Goal: Task Accomplishment & Management: Use online tool/utility

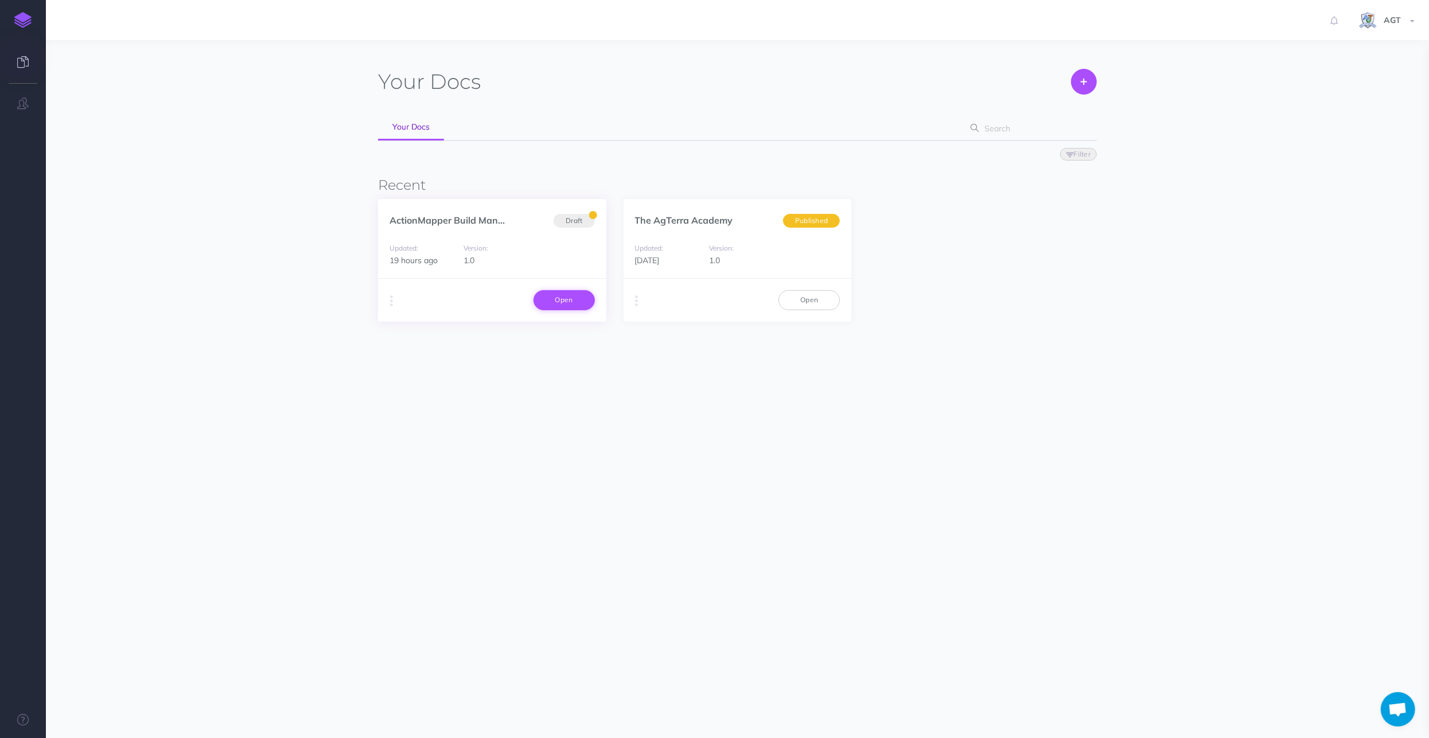
click at [565, 297] on link "Open" at bounding box center [563, 300] width 61 height 20
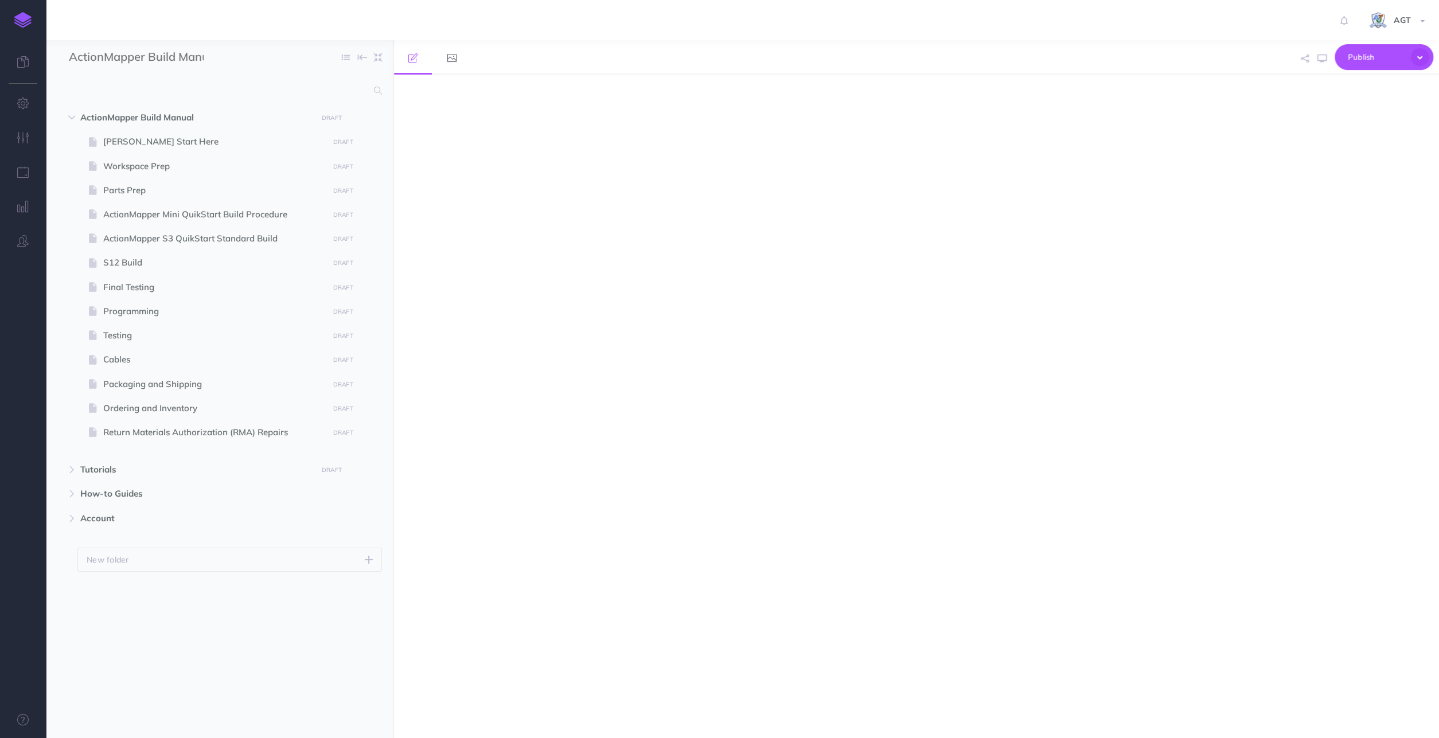
select select "null"
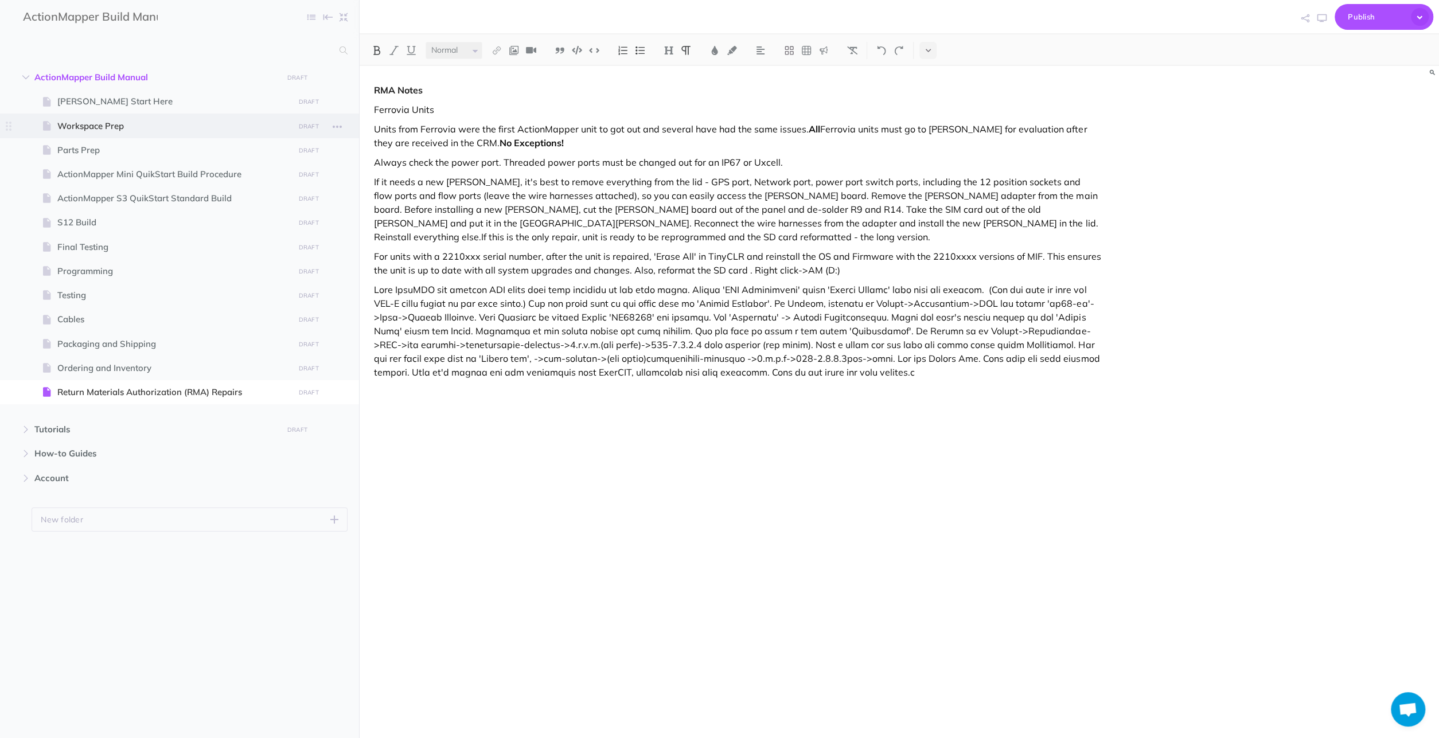
click at [72, 122] on span "Workspace Prep" at bounding box center [173, 126] width 233 height 14
select select "null"
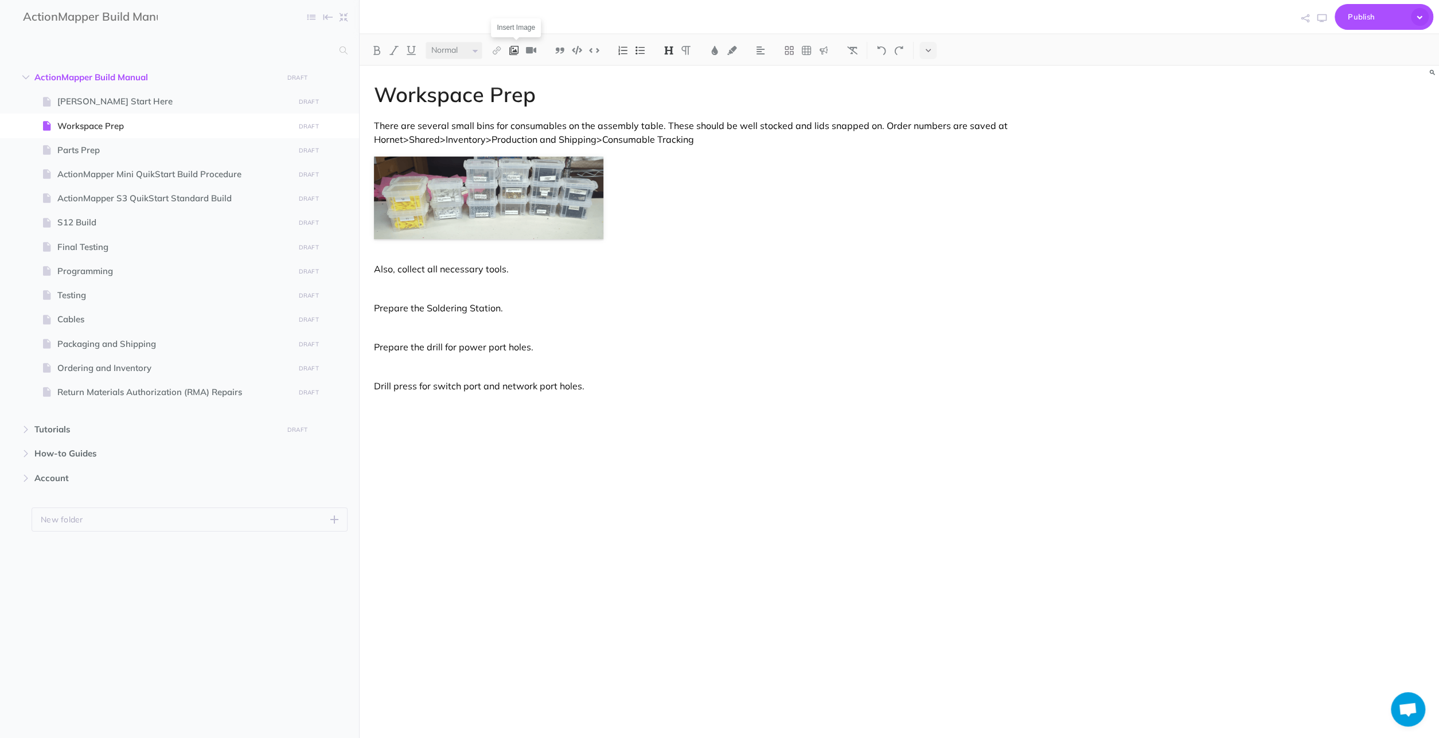
click at [516, 53] on img at bounding box center [514, 50] width 10 height 9
click at [518, 88] on icon at bounding box center [514, 88] width 11 height 8
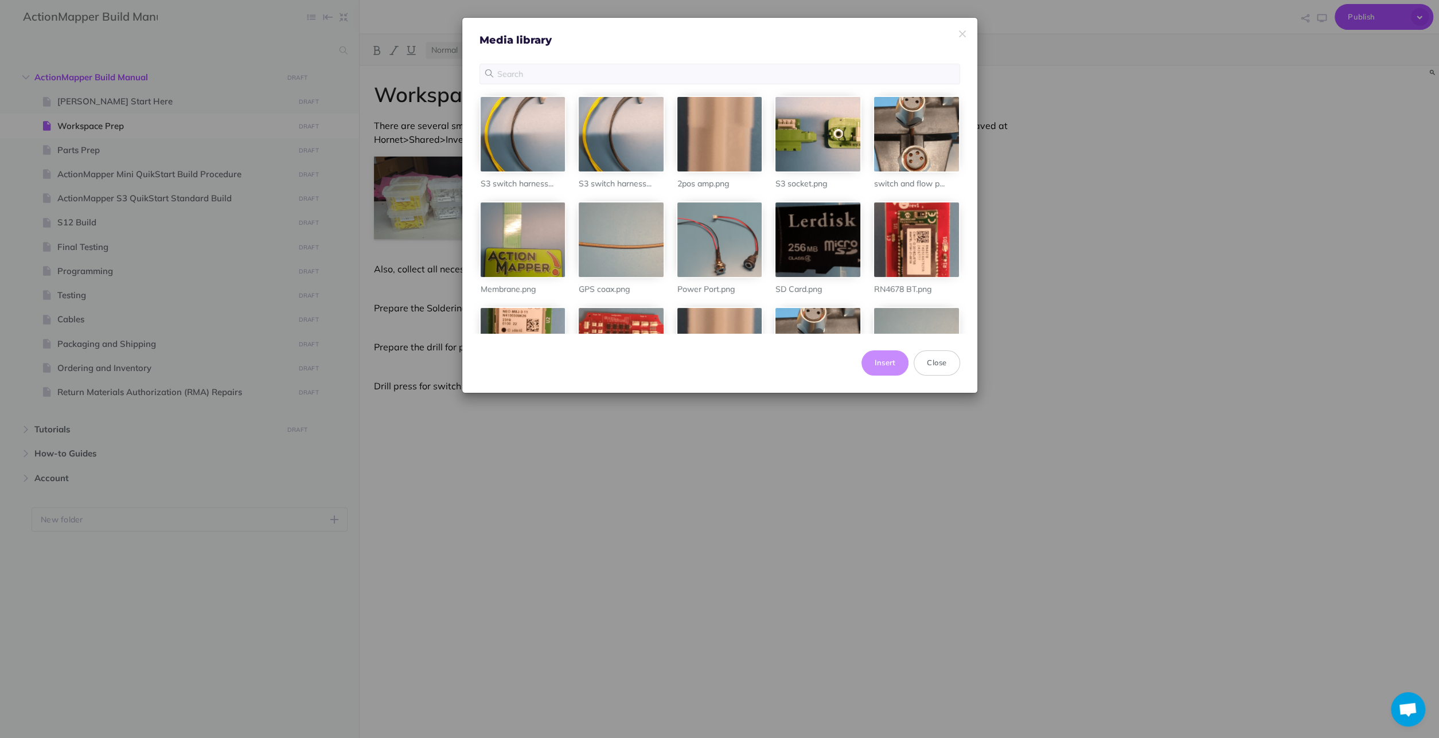
click at [545, 375] on div "Insert Close" at bounding box center [719, 363] width 515 height 60
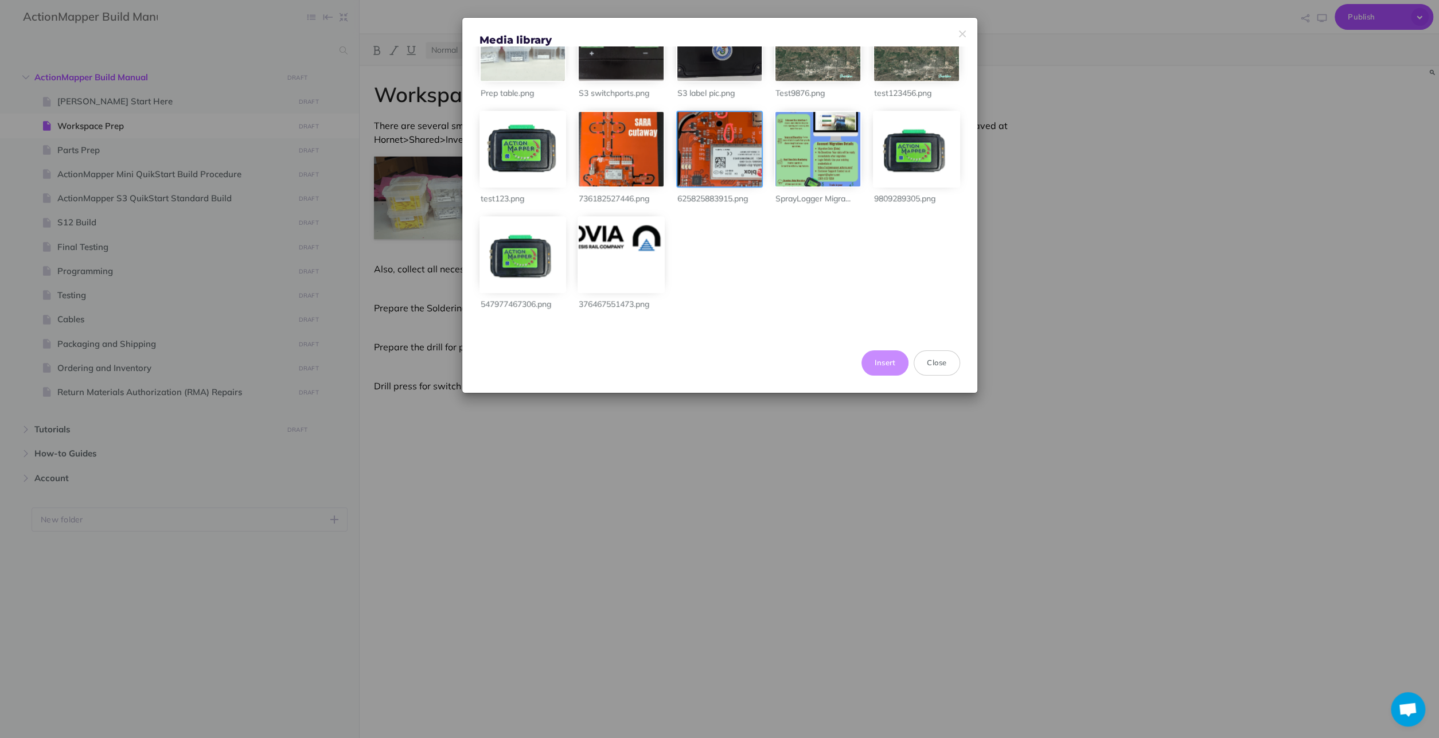
scroll to position [935, 0]
click at [629, 248] on div at bounding box center [621, 254] width 85 height 75
click at [664, 232] on div at bounding box center [621, 254] width 85 height 75
click at [657, 231] on icon "button" at bounding box center [650, 231] width 14 height 0
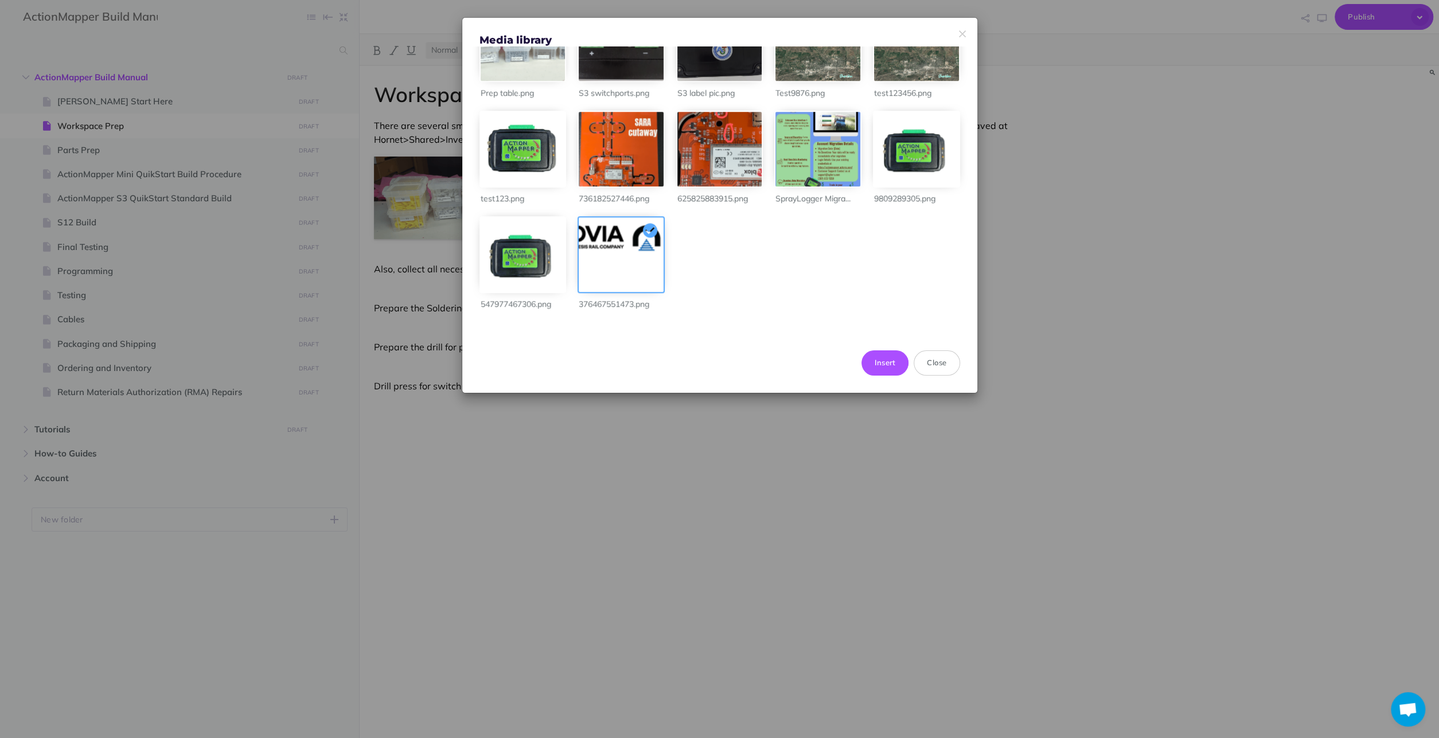
click at [649, 267] on div at bounding box center [621, 254] width 85 height 75
click at [939, 360] on button "Close" at bounding box center [937, 362] width 46 height 25
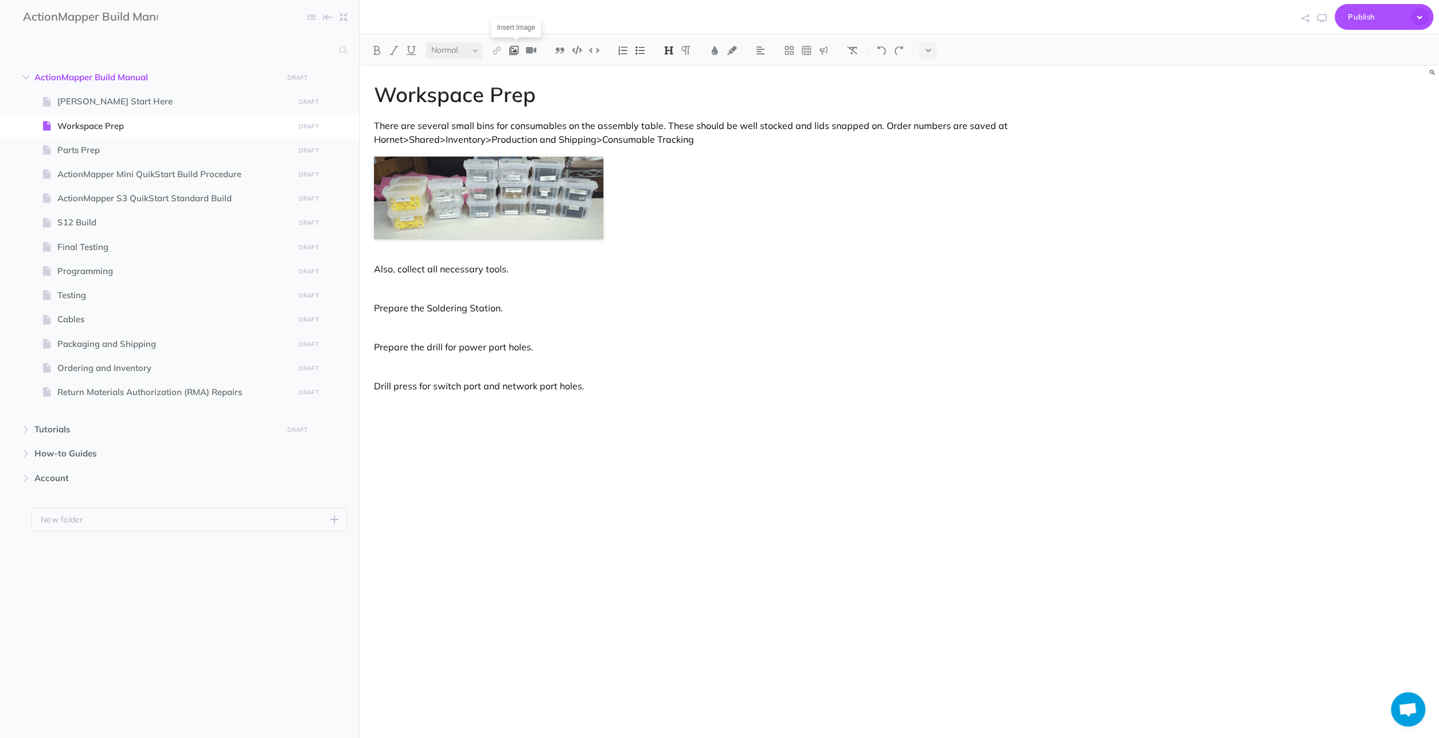
click at [519, 52] on img at bounding box center [514, 50] width 10 height 9
click at [514, 84] on icon at bounding box center [514, 88] width 11 height 8
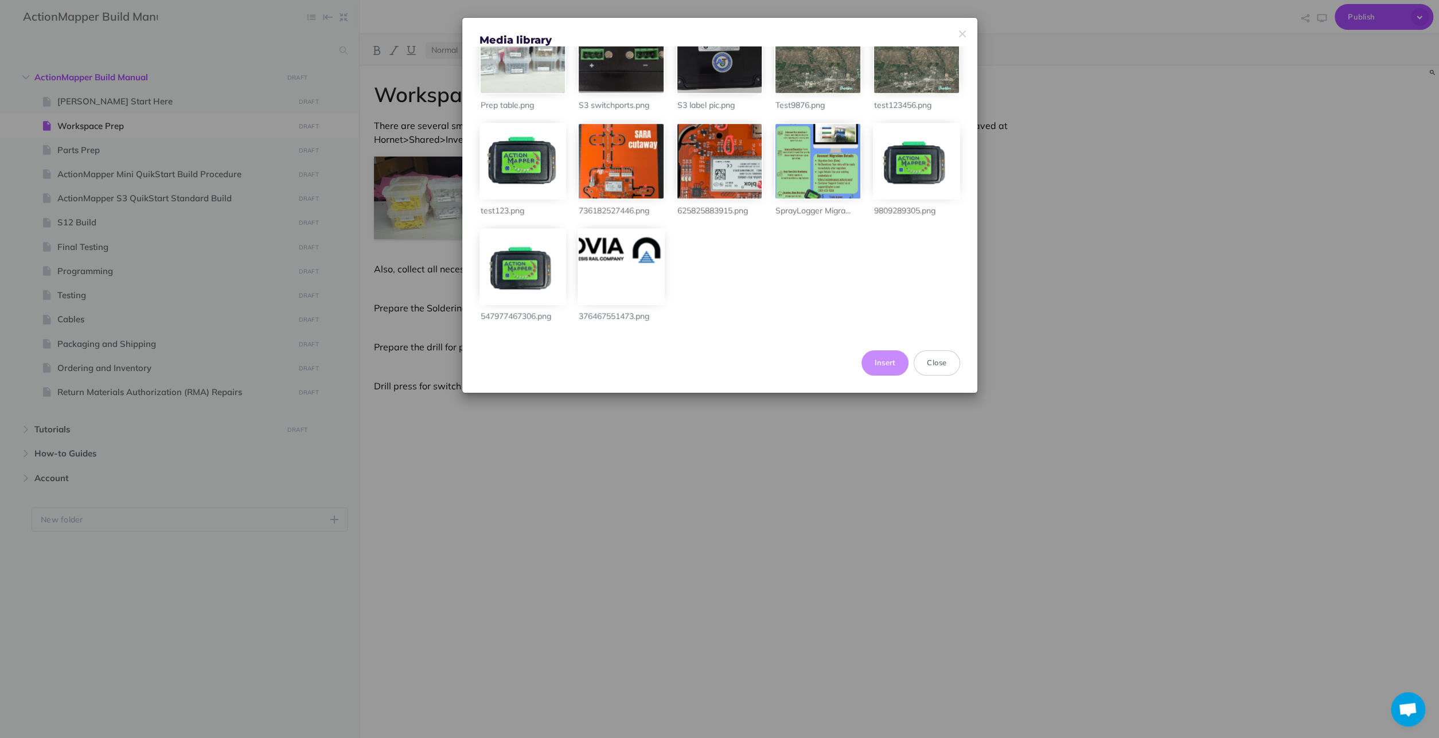
scroll to position [696, 0]
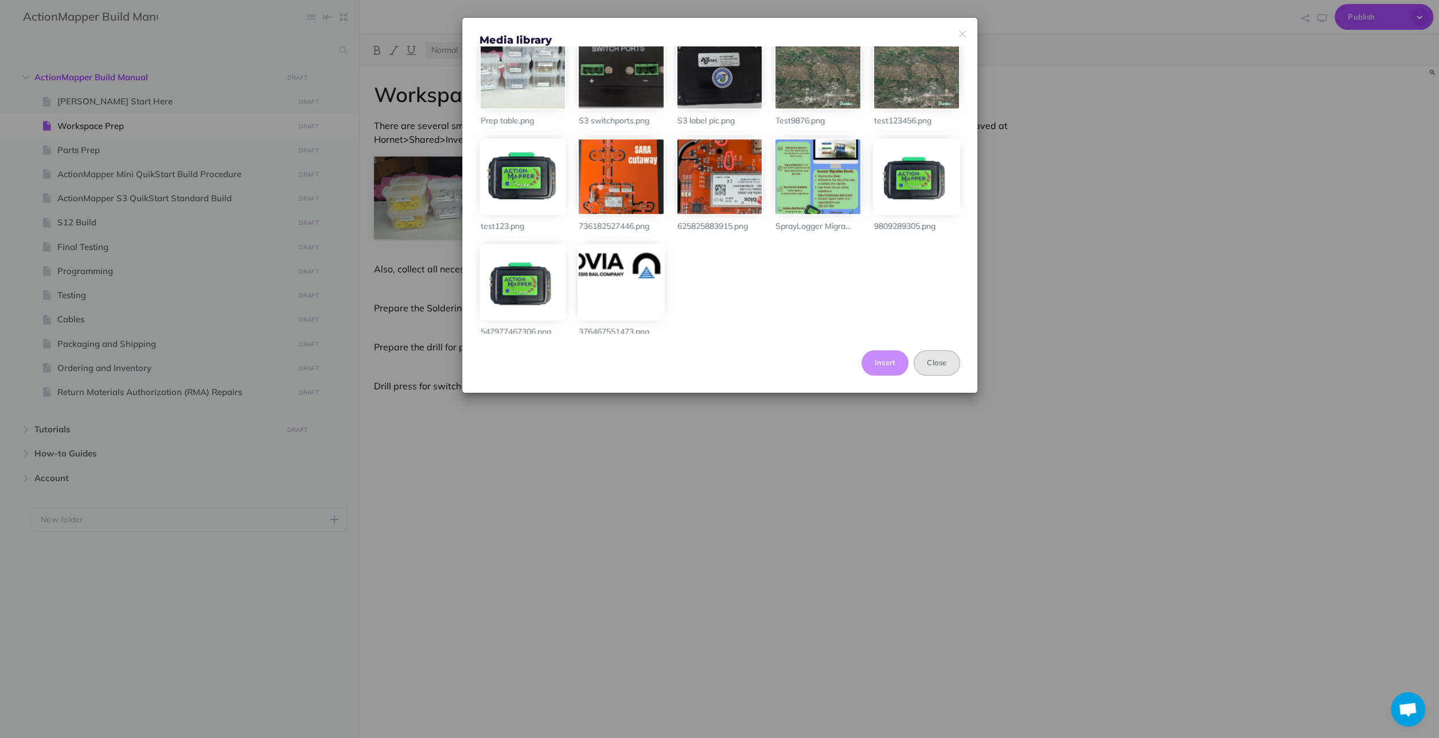
click at [945, 368] on button "Close" at bounding box center [937, 362] width 46 height 25
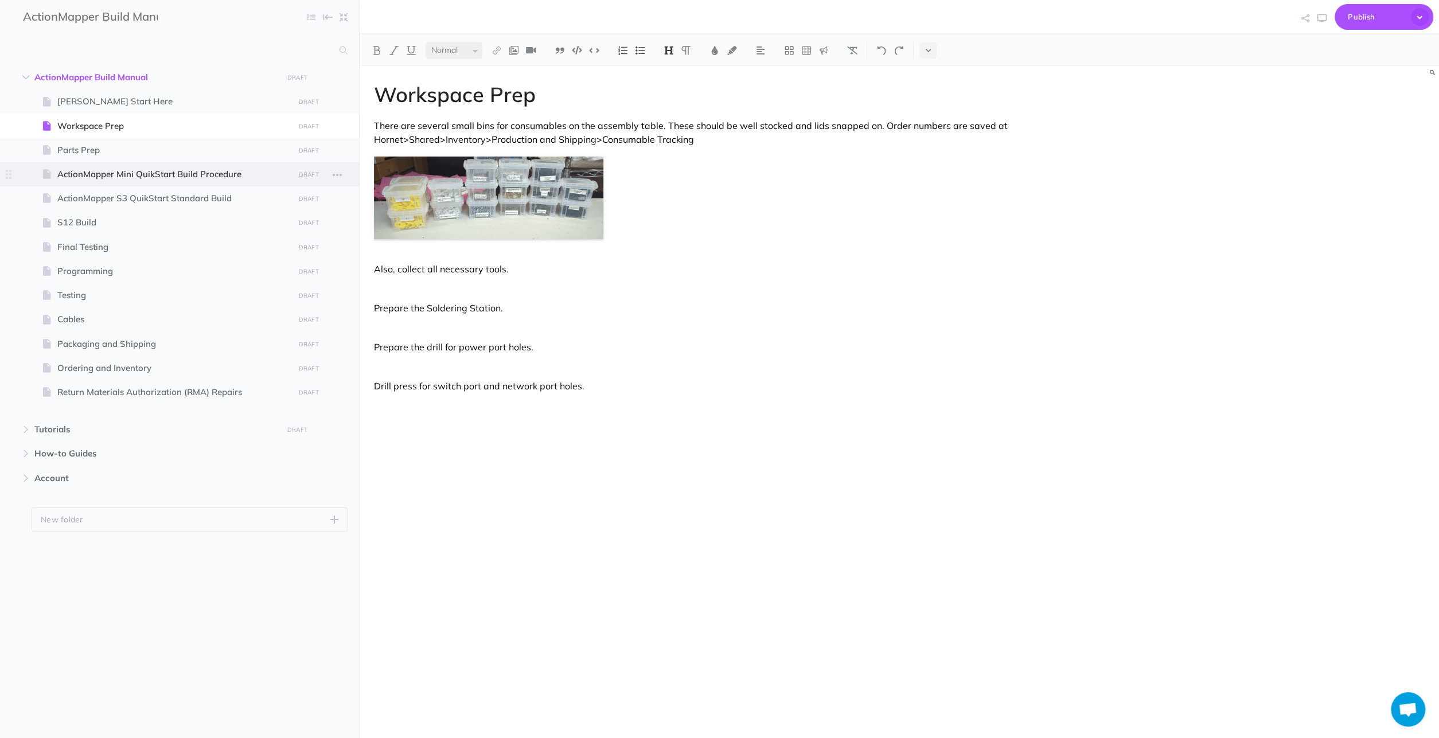
click at [123, 174] on span "ActionMapper Mini QuikStart Build Procedure" at bounding box center [173, 174] width 233 height 14
select select "null"
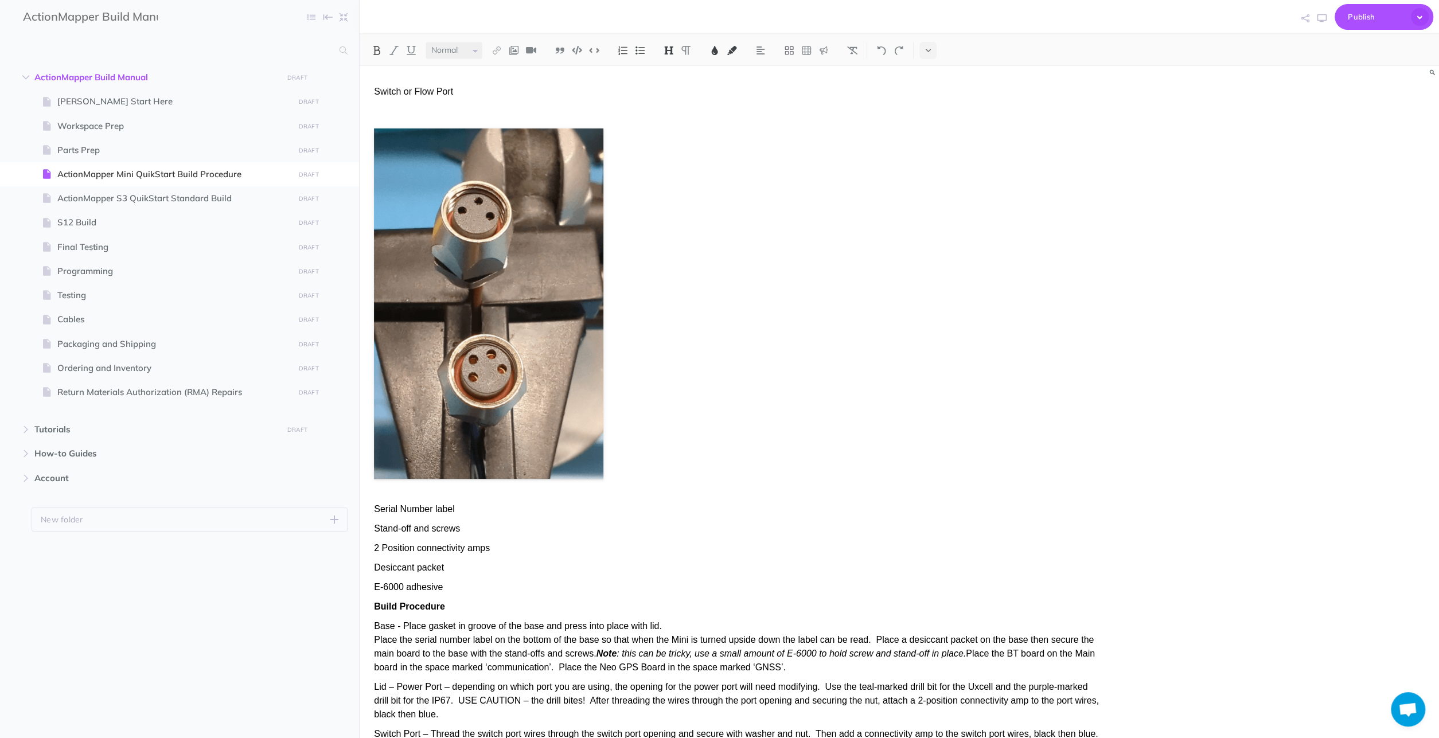
scroll to position [2294, 0]
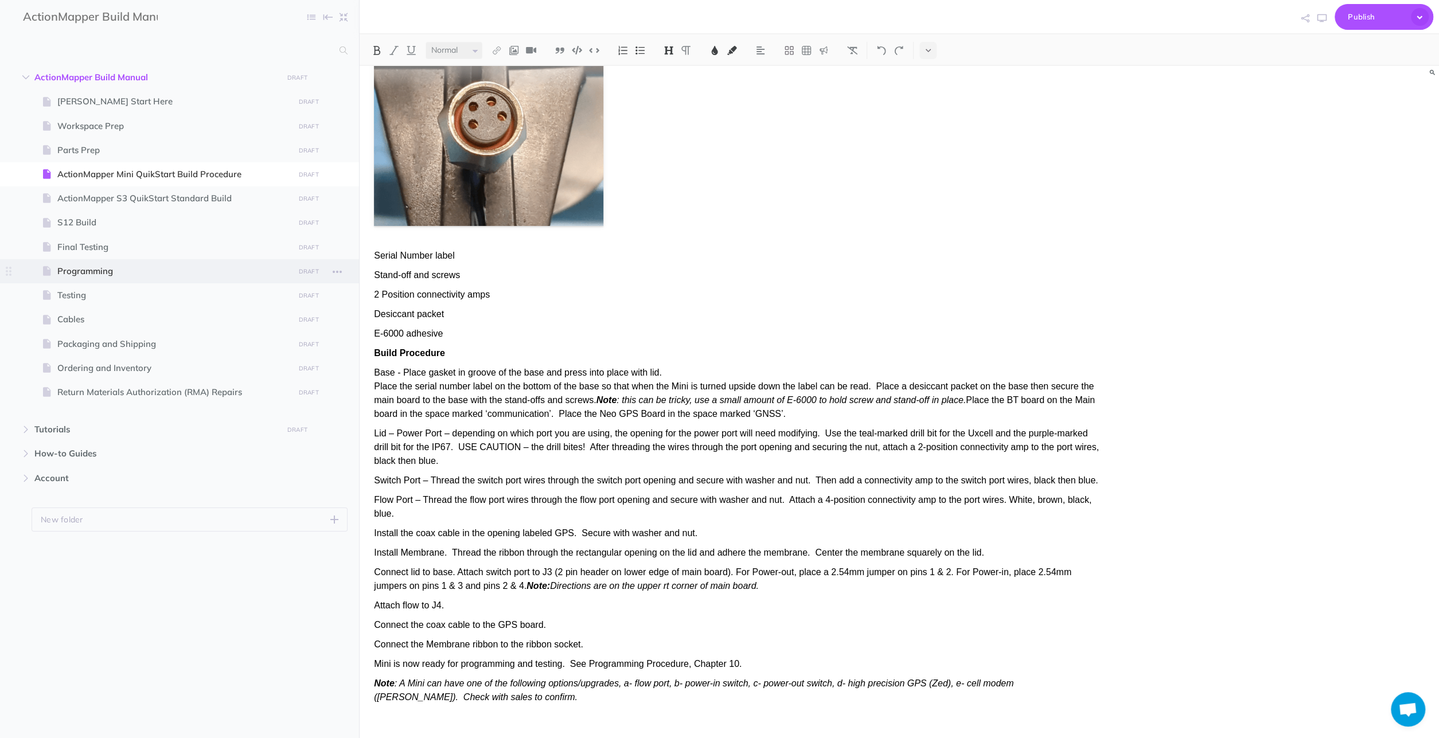
click at [67, 268] on span "Programming" at bounding box center [173, 271] width 233 height 14
select select "null"
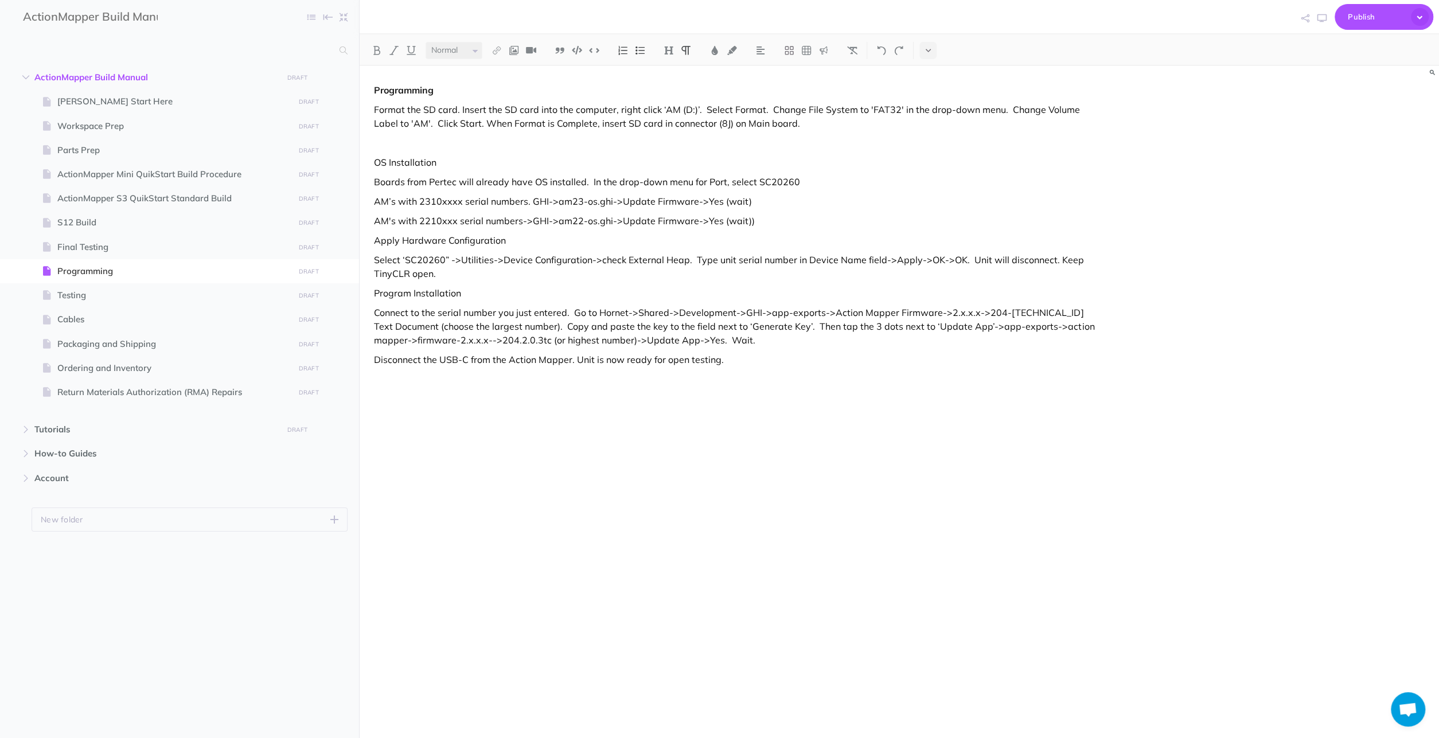
click at [479, 293] on p "Program Installation" at bounding box center [737, 293] width 727 height 14
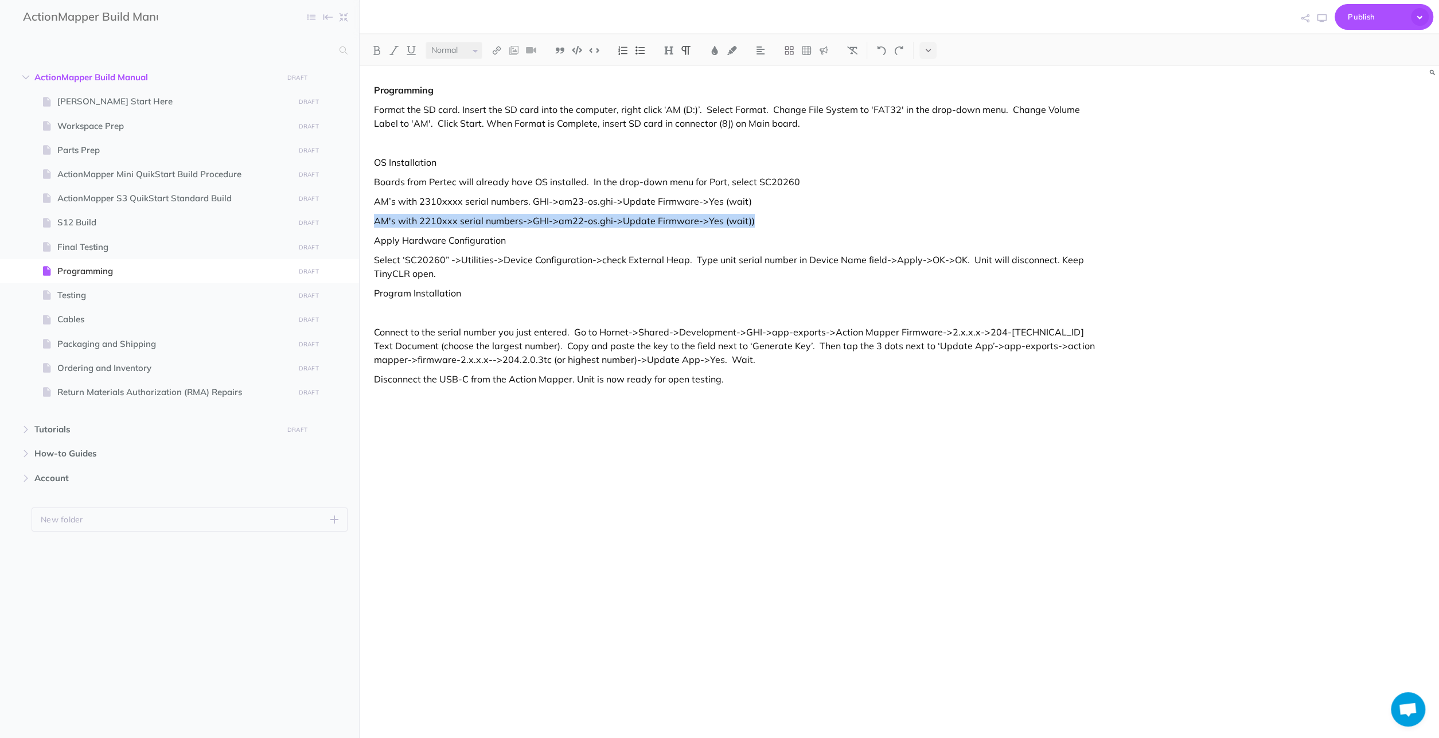
drag, startPoint x: 376, startPoint y: 220, endPoint x: 763, endPoint y: 221, distance: 387.7
click at [763, 221] on p "AM's with 2210xxx serial numbers->GHI->am22-os.ghi->Update Firmware->Yes (wait))" at bounding box center [737, 221] width 727 height 14
click at [383, 317] on p at bounding box center [737, 313] width 727 height 14
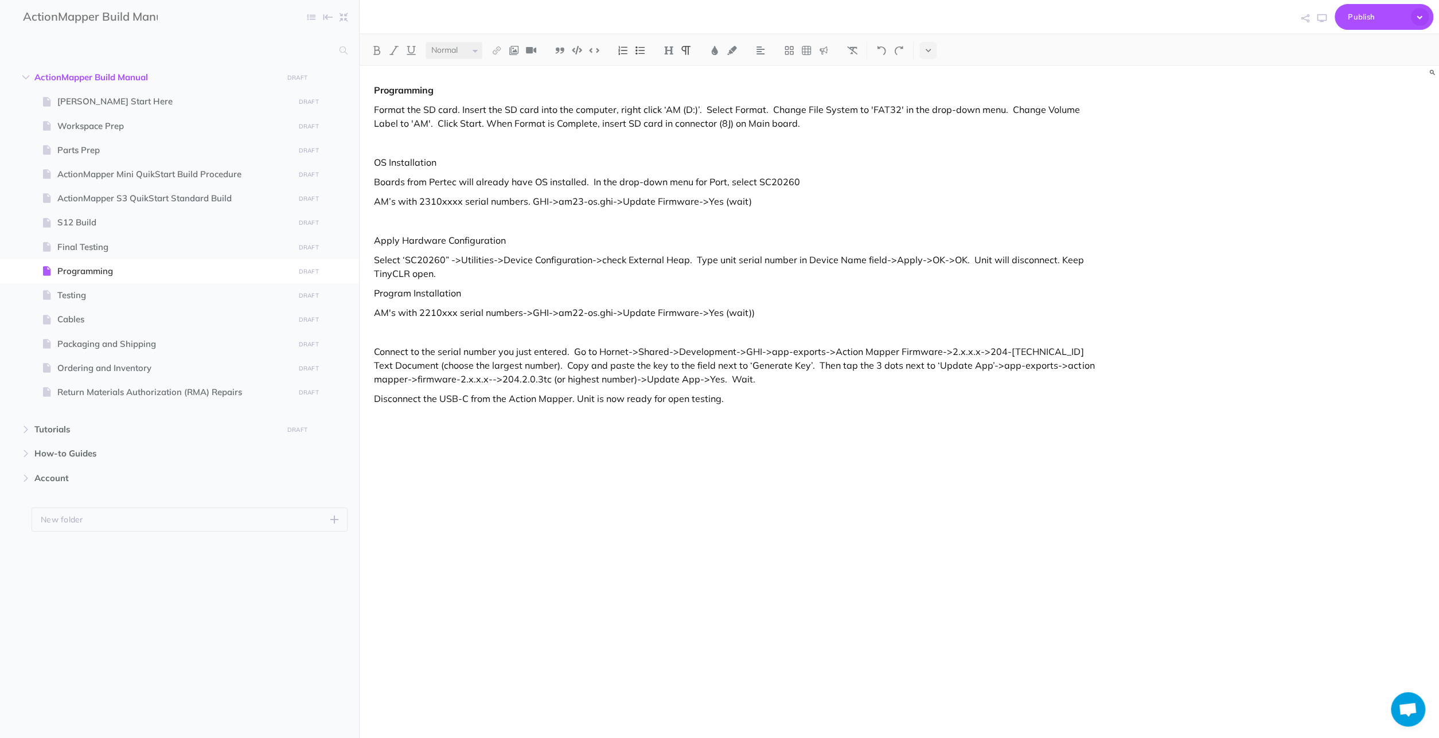
click at [394, 147] on p at bounding box center [737, 143] width 727 height 14
drag, startPoint x: 373, startPoint y: 144, endPoint x: 396, endPoint y: 143, distance: 23.0
click at [396, 143] on div "Programming Format the SD card. Insert the SD card into the computer, right cli…" at bounding box center [737, 376] width 755 height 621
click at [370, 49] on button at bounding box center [376, 50] width 17 height 17
click at [590, 235] on p "Apply Hardware Configuration" at bounding box center [737, 240] width 727 height 14
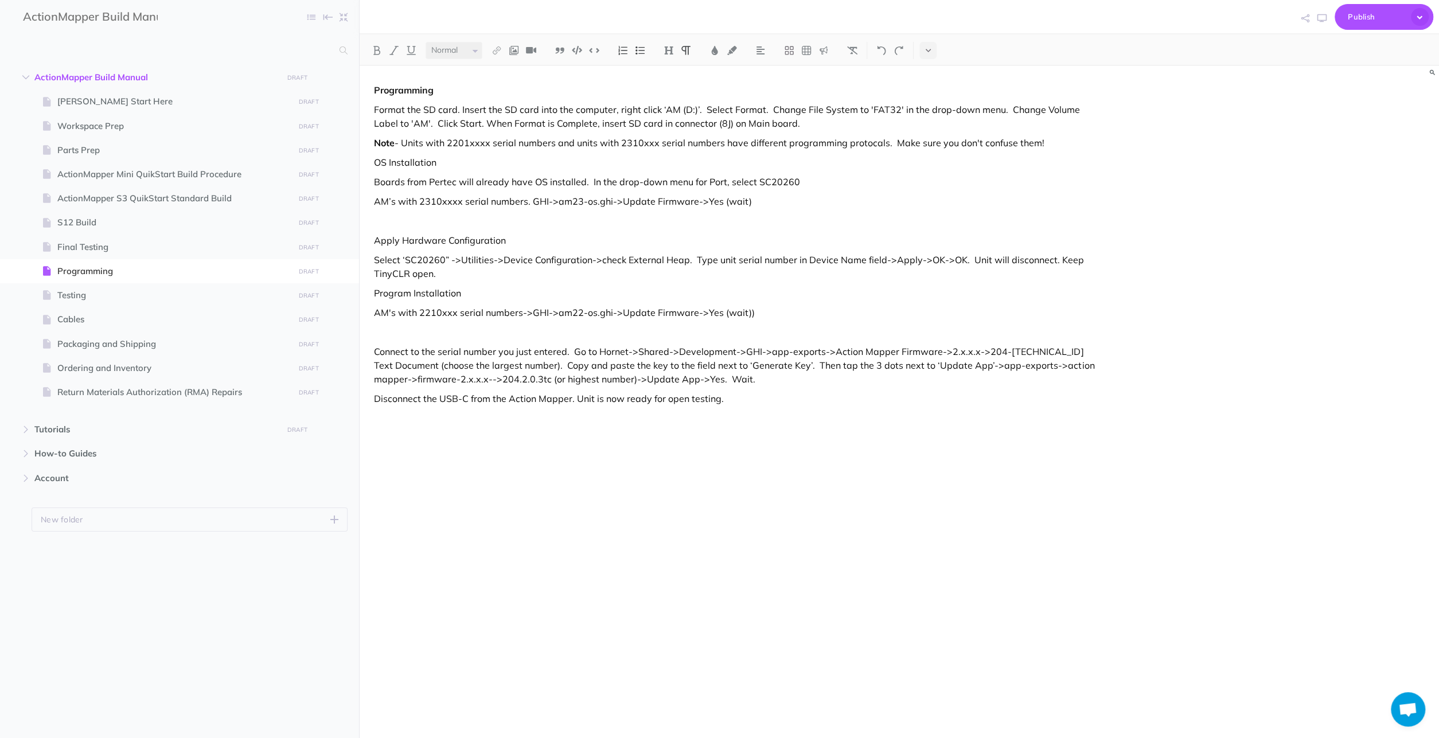
click at [791, 212] on div "Programming Format the SD card. Insert the SD card into the computer, right cli…" at bounding box center [737, 376] width 755 height 621
click at [763, 202] on p "AM’s with 2310xxxx serial numbers. GHI->am23-os.ghi->Update Firmware->Yes (wait)" at bounding box center [737, 201] width 727 height 14
click at [519, 47] on img at bounding box center [514, 50] width 10 height 9
click at [516, 91] on icon at bounding box center [514, 88] width 11 height 8
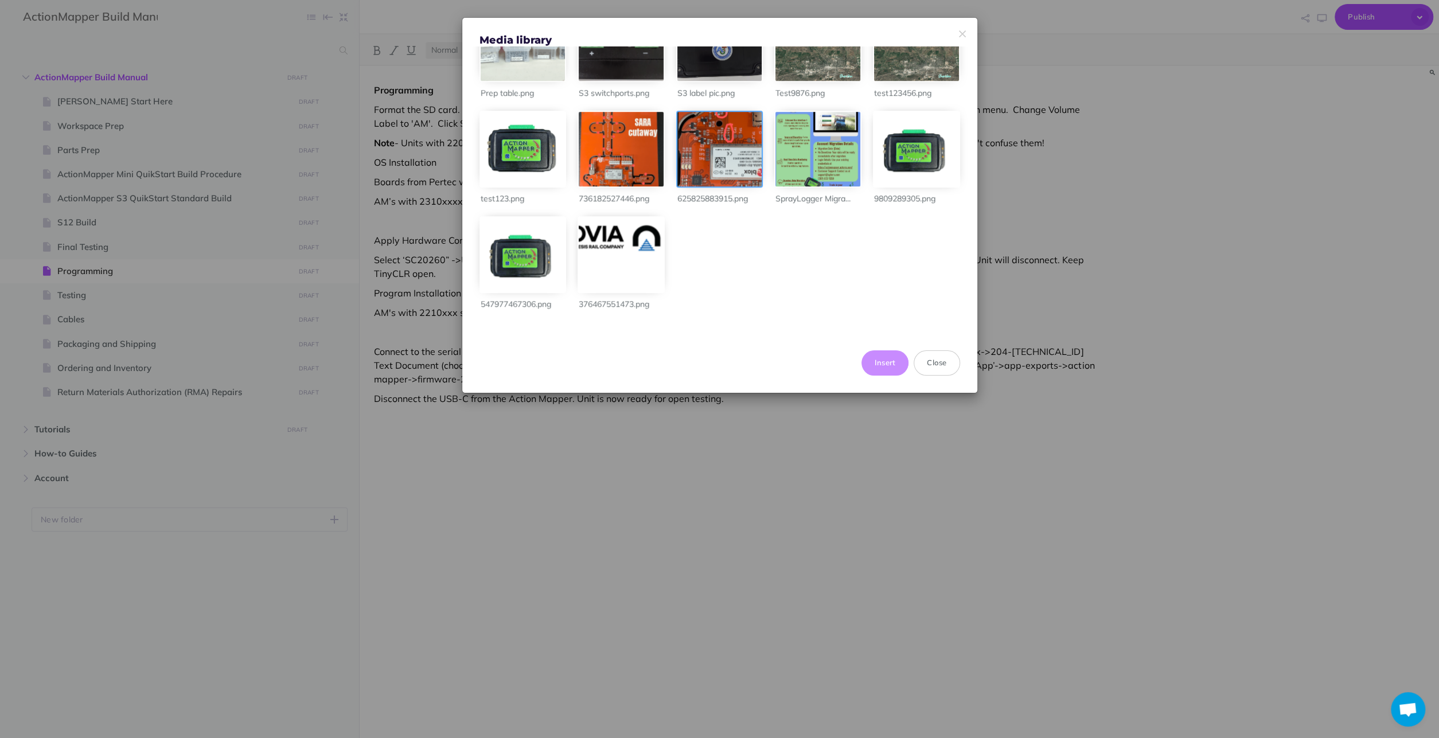
scroll to position [935, 0]
click at [1143, 208] on div "Media library S3 switch harness... S3 switch harness... 2pos amp.png S3 socket.…" at bounding box center [719, 369] width 1439 height 738
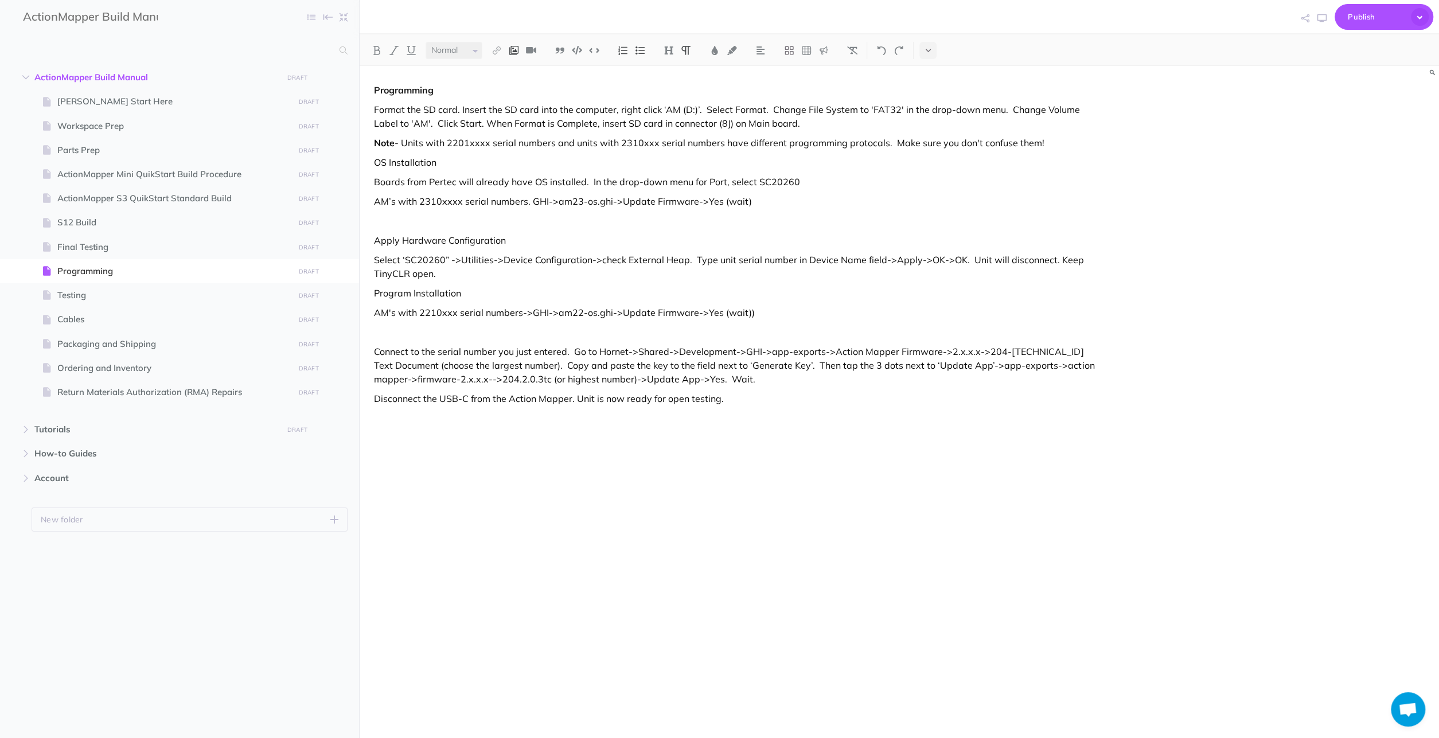
click at [519, 49] on img at bounding box center [514, 50] width 10 height 9
click at [518, 85] on icon at bounding box center [514, 88] width 11 height 8
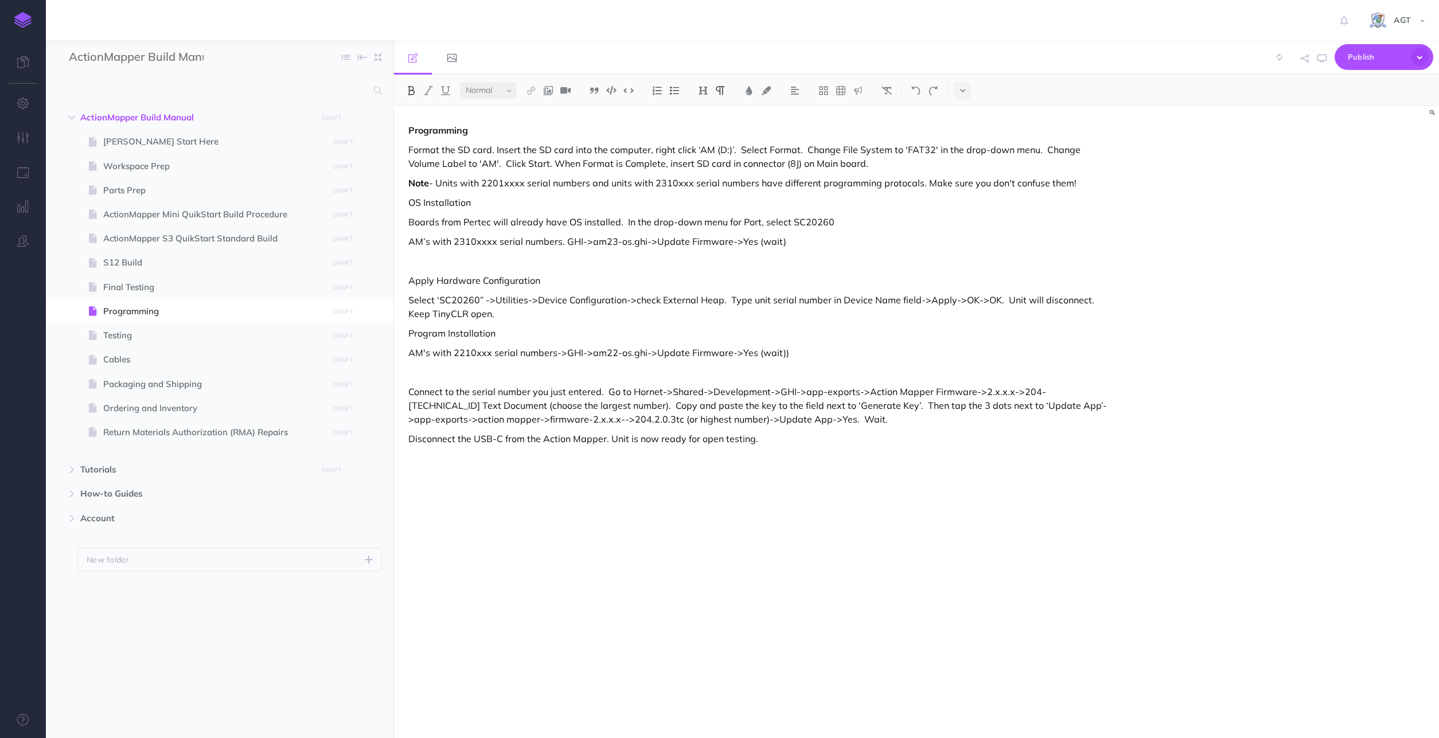
select select "null"
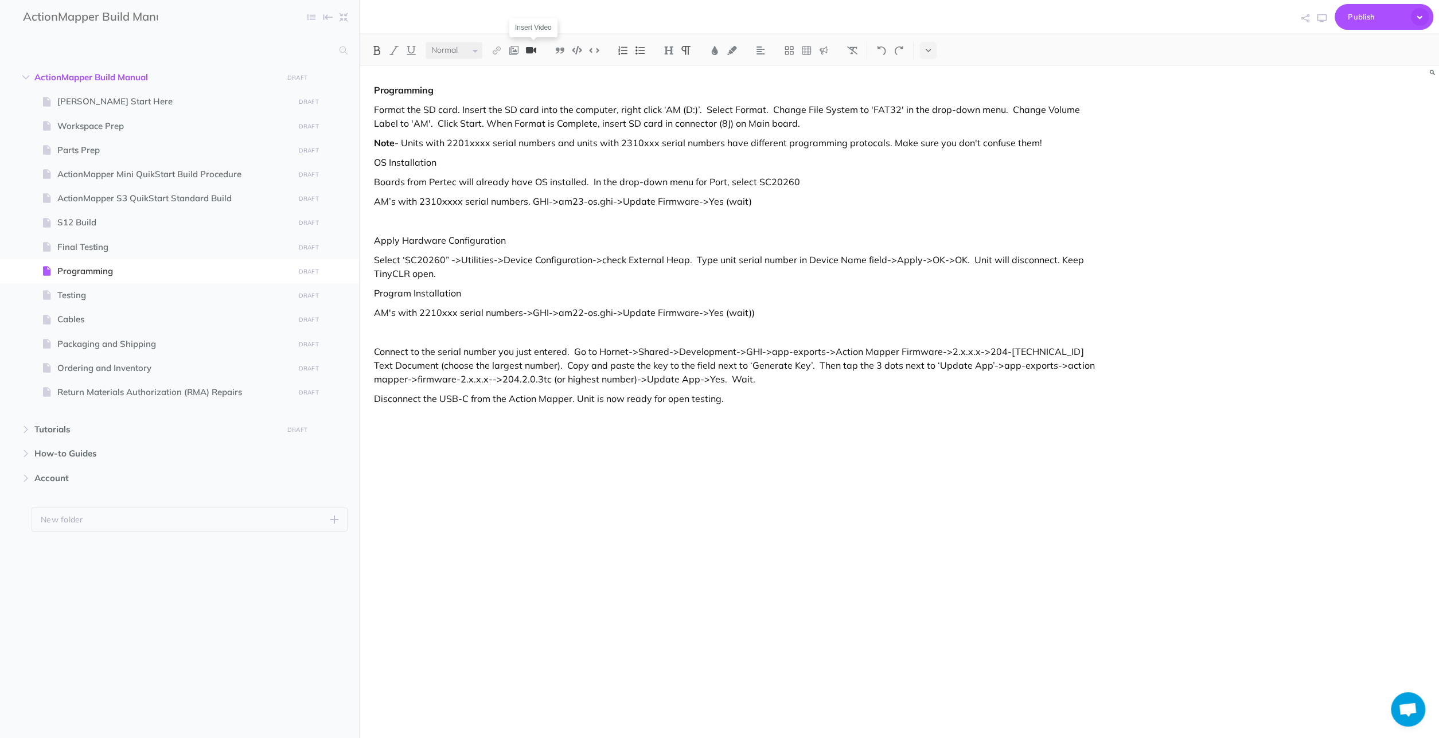
click at [533, 49] on img at bounding box center [531, 50] width 10 height 9
click at [529, 52] on img at bounding box center [531, 50] width 10 height 9
click at [516, 49] on img at bounding box center [514, 50] width 10 height 9
click at [833, 85] on button "Cancel" at bounding box center [827, 86] width 51 height 25
click at [515, 50] on img at bounding box center [514, 50] width 10 height 9
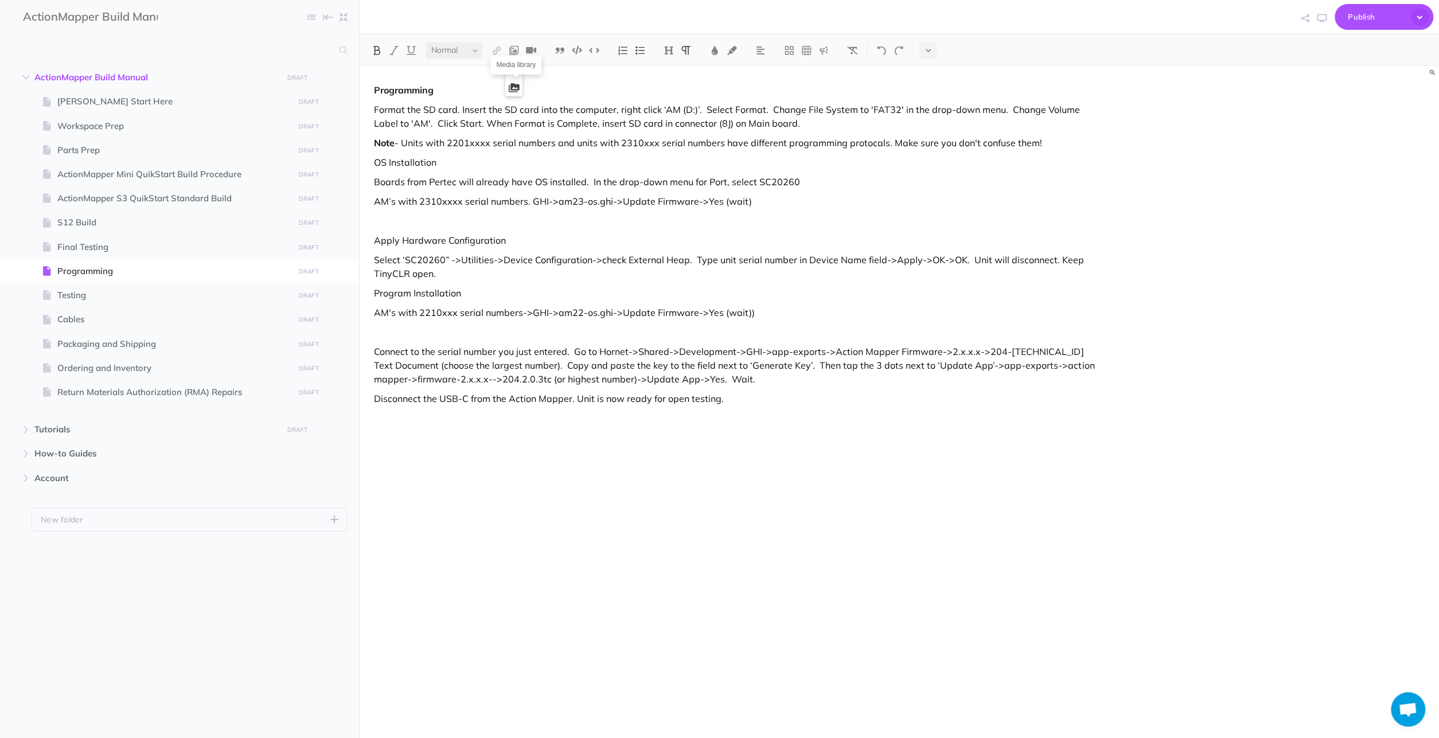
click at [514, 84] on icon at bounding box center [514, 88] width 11 height 8
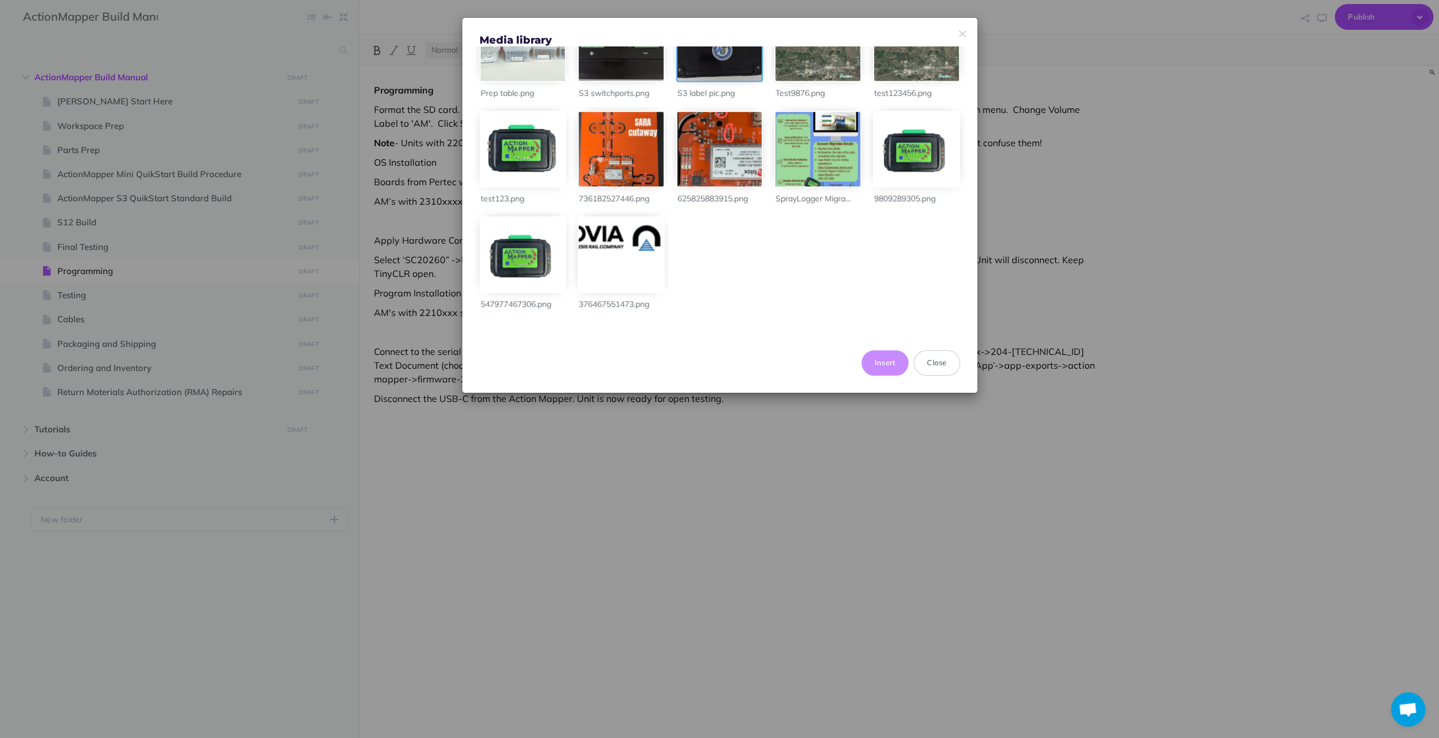
scroll to position [935, 0]
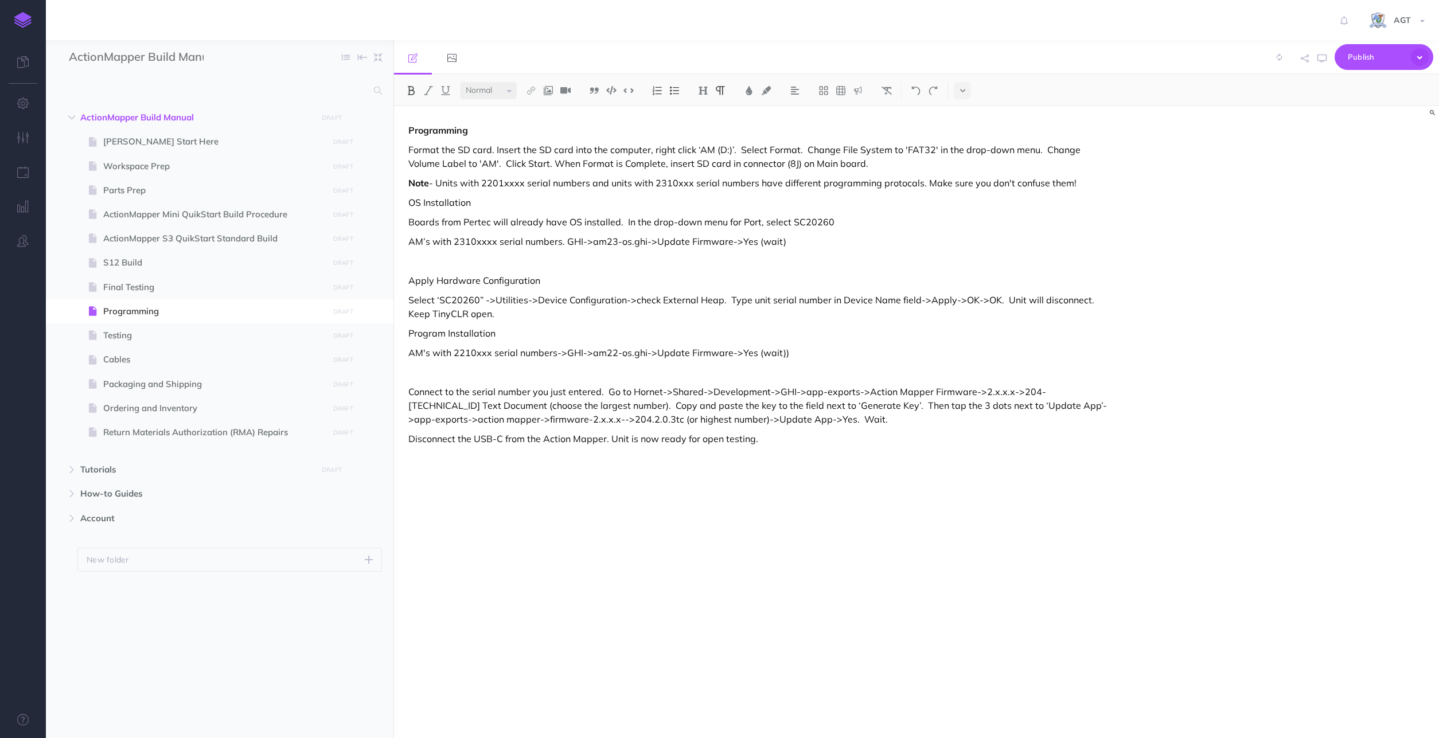
select select "null"
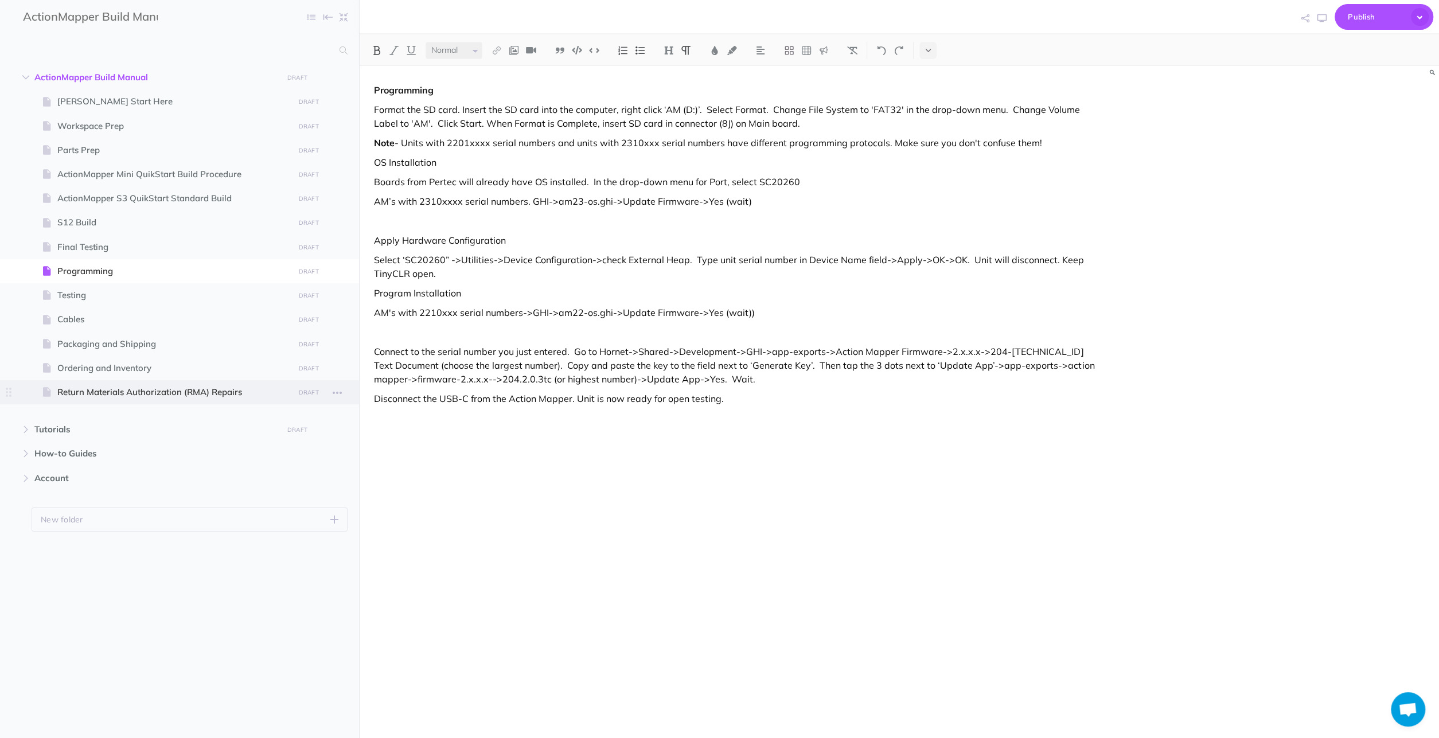
click at [105, 392] on span "Return Materials Authorization (RMA) Repairs" at bounding box center [173, 392] width 233 height 14
select select "null"
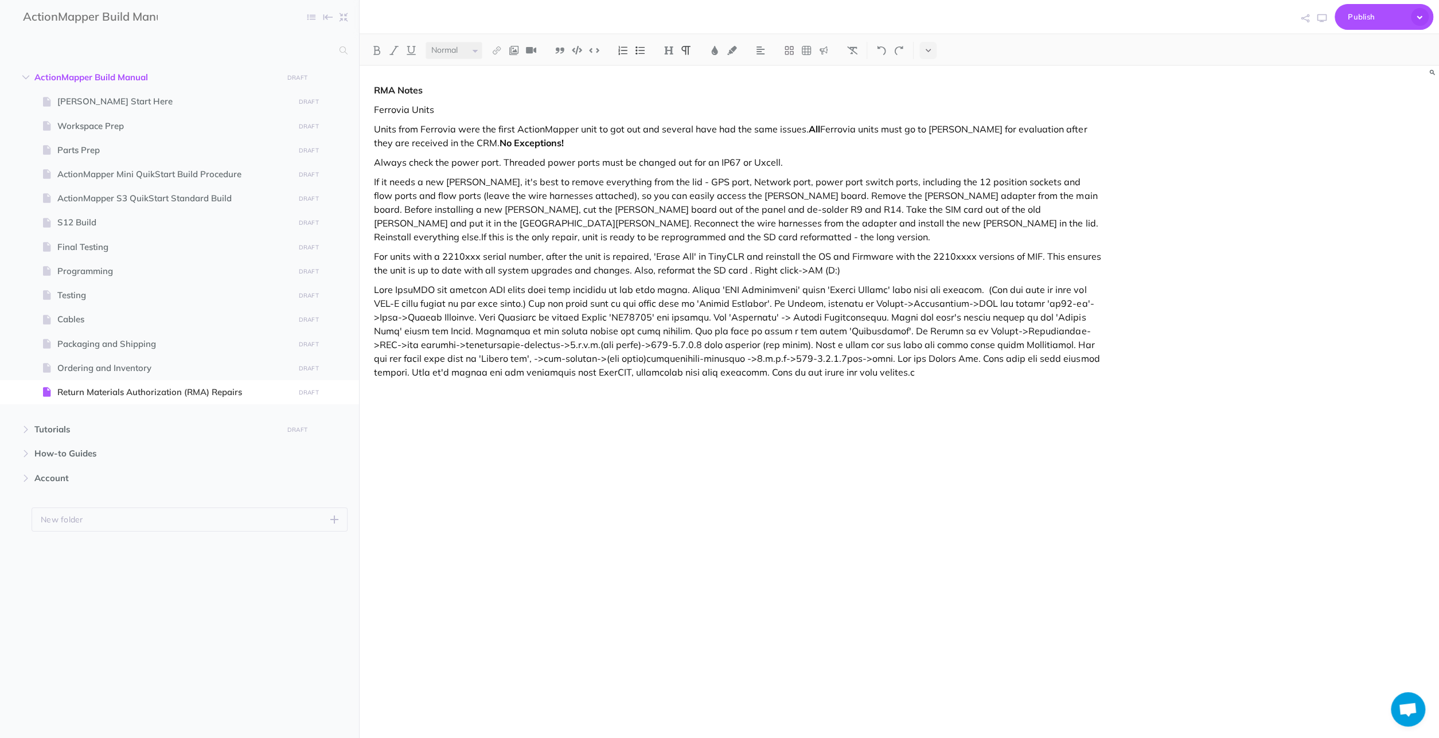
click at [845, 269] on p "For units with a 2210xxx serial number, after the unit is repaired, 'Erase All'…" at bounding box center [737, 263] width 727 height 28
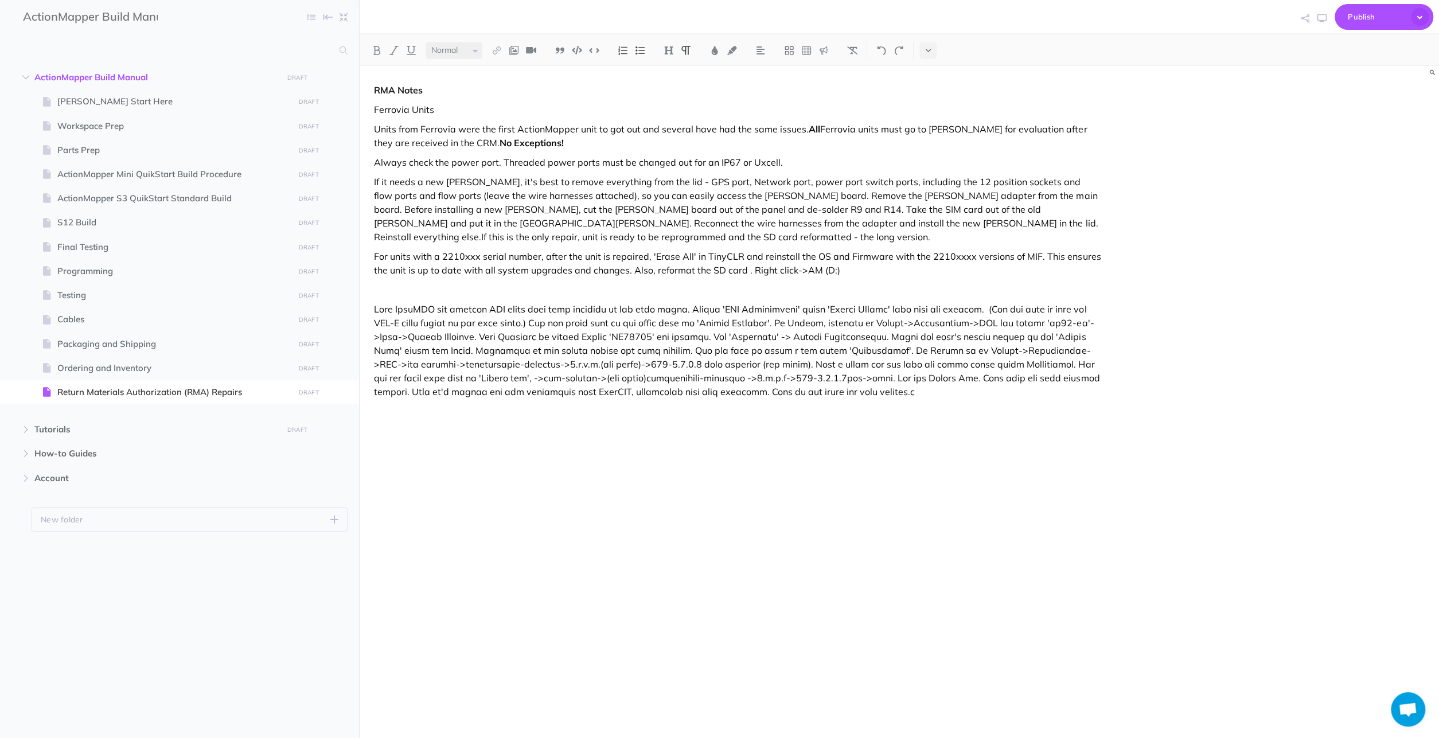
click at [446, 293] on p at bounding box center [737, 290] width 727 height 14
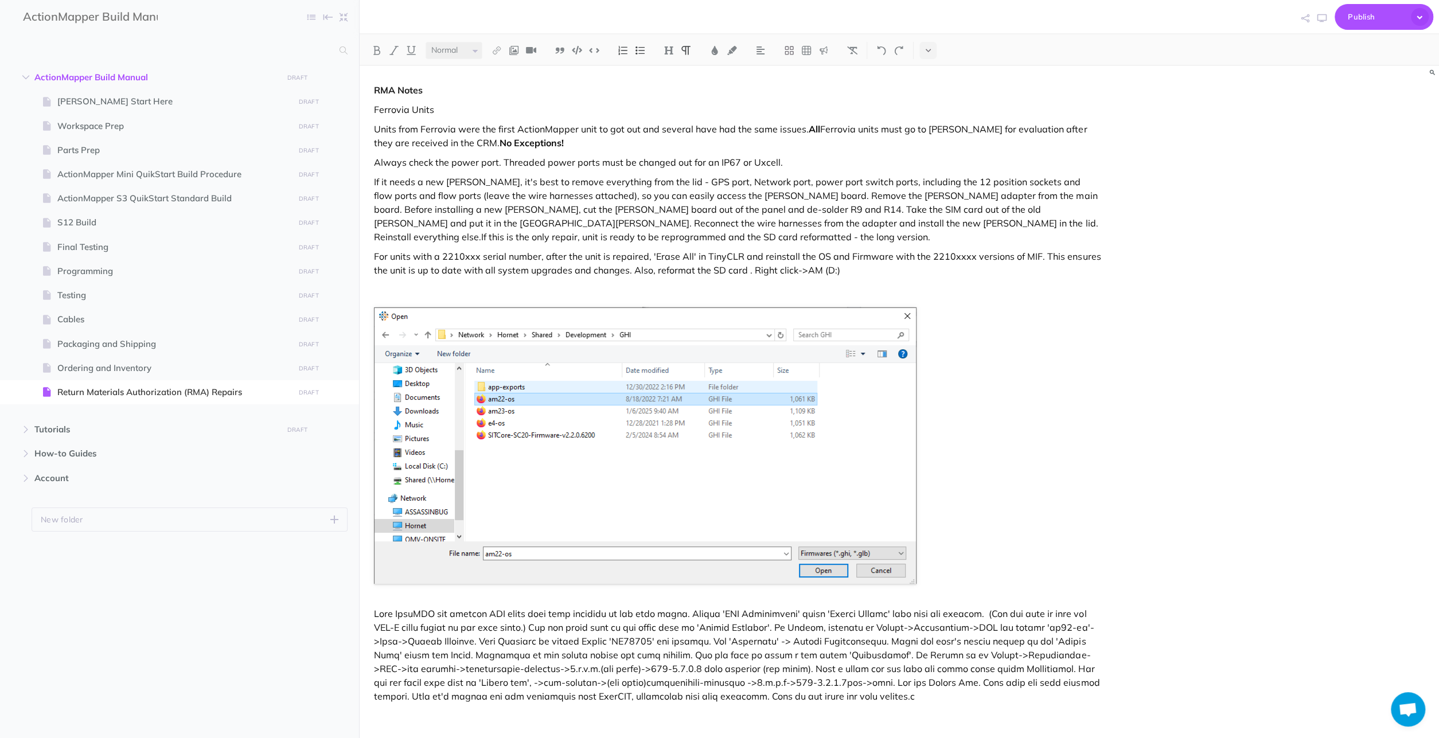
click at [629, 270] on p "For units with a 2210xxx serial number, after the unit is repaired, 'Erase All'…" at bounding box center [737, 263] width 727 height 28
click at [631, 270] on p "For units with a 2210xxx serial number, after the unit is repaired, 'Erase All'…" at bounding box center [737, 263] width 727 height 28
click at [565, 462] on img at bounding box center [645, 445] width 543 height 277
click at [1122, 364] on div "RMA Notes Ferrovia Units Units from Ferrovia were the first ActionMapper unit t…" at bounding box center [899, 406] width 1079 height 681
click at [1328, 114] on div "RMA Notes Ferrovia Units Units from Ferrovia were the first ActionMapper unit t…" at bounding box center [899, 406] width 1079 height 681
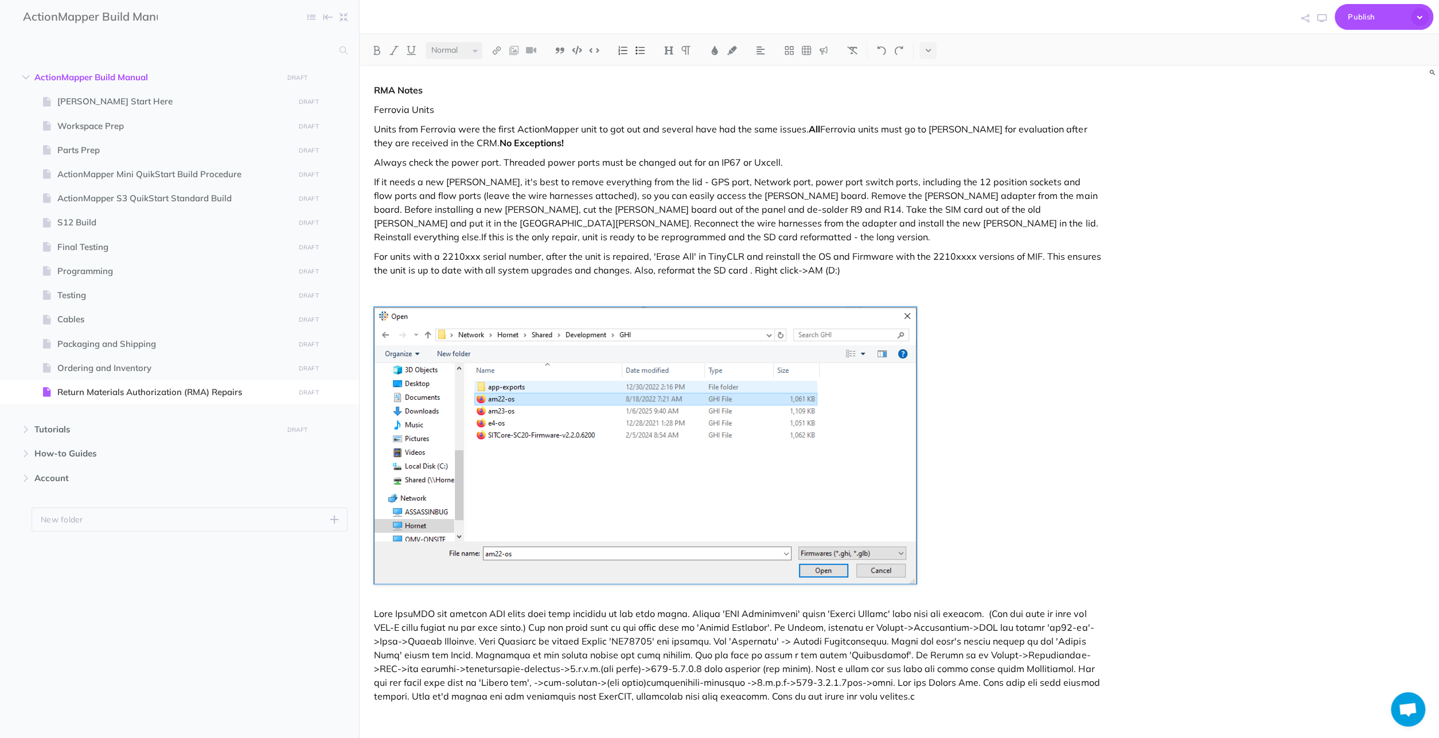
click at [223, 643] on ul "ActionMapper Build Manual DRAFT Publish these changes Nevermind Publish New fol…" at bounding box center [179, 386] width 359 height 643
click at [114, 98] on span "[PERSON_NAME] Start Here" at bounding box center [173, 102] width 233 height 14
select select "null"
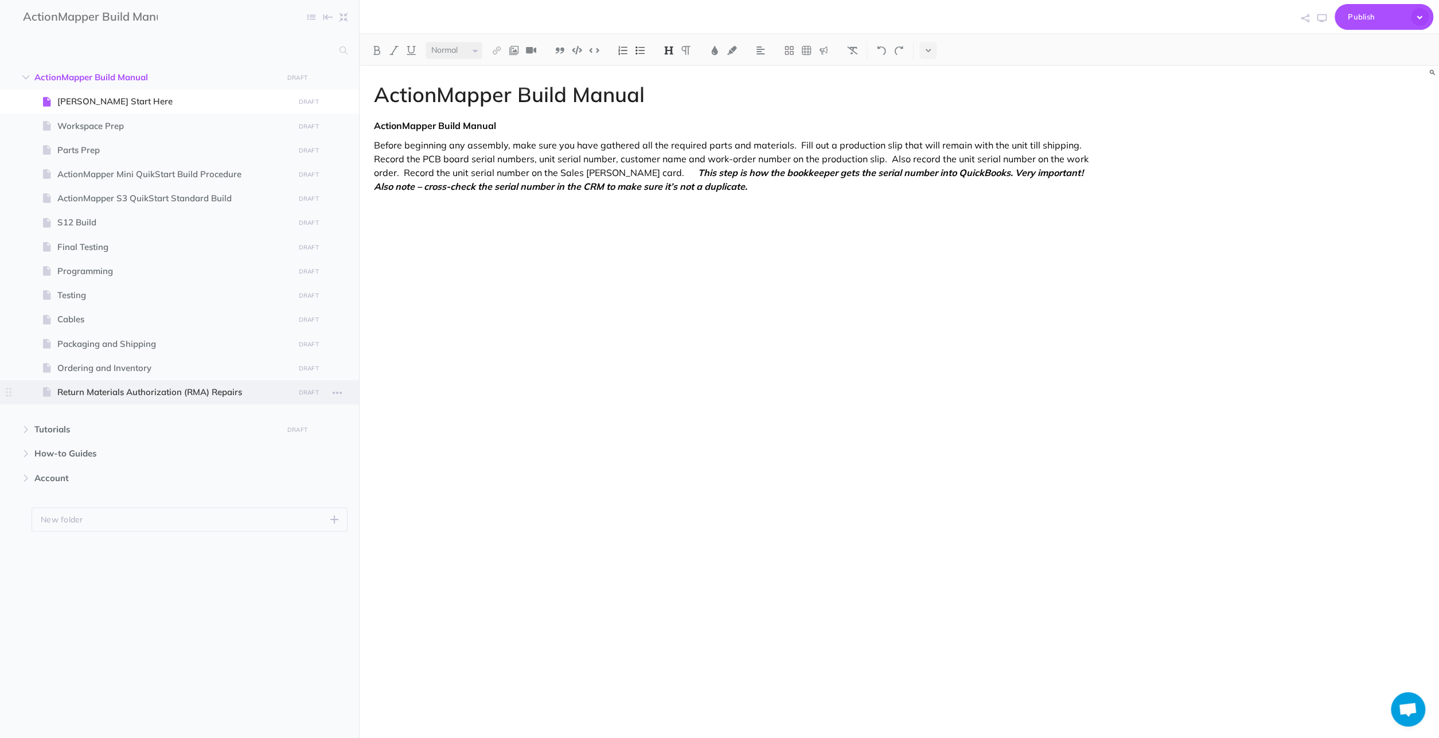
click at [86, 396] on span "Return Materials Authorization (RMA) Repairs" at bounding box center [173, 392] width 233 height 14
select select "null"
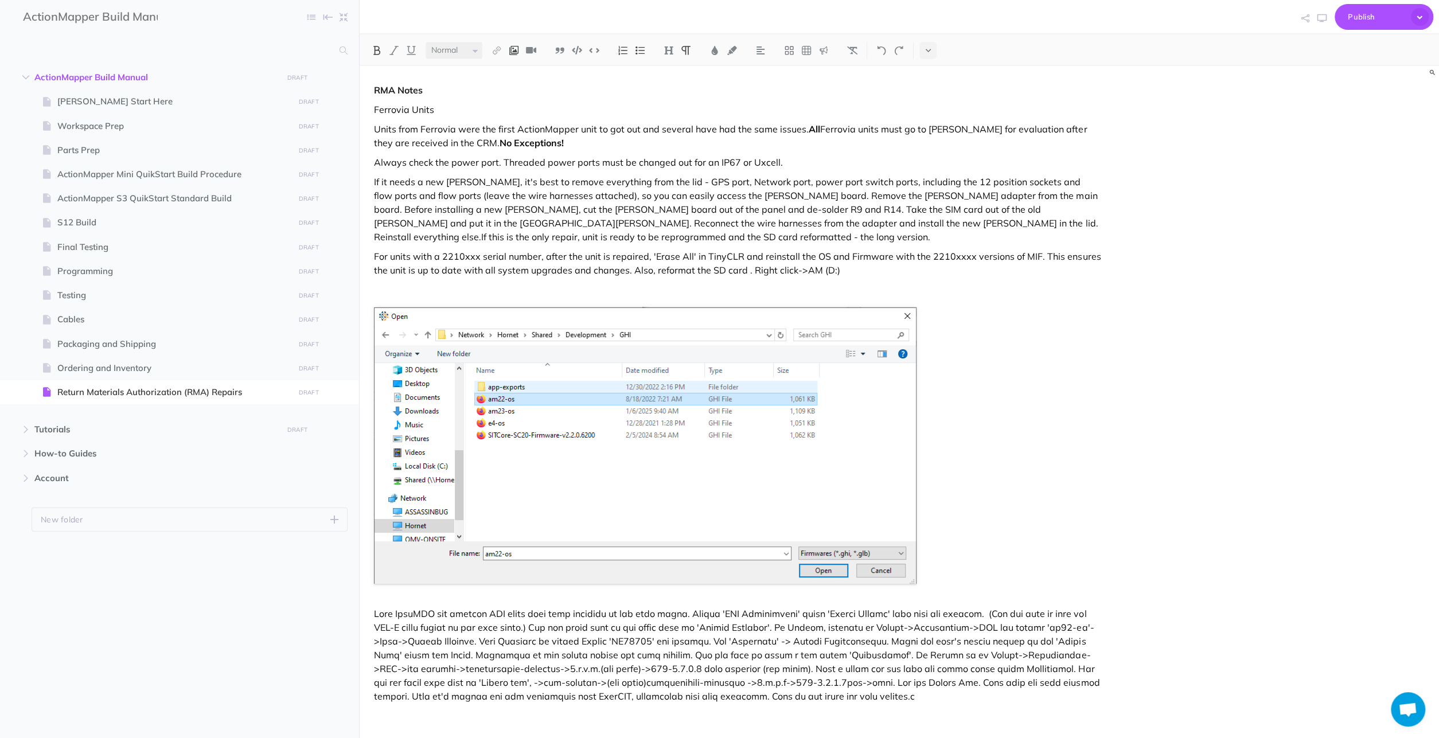
click at [513, 49] on img at bounding box center [514, 50] width 10 height 9
click at [520, 84] on icon at bounding box center [514, 88] width 11 height 8
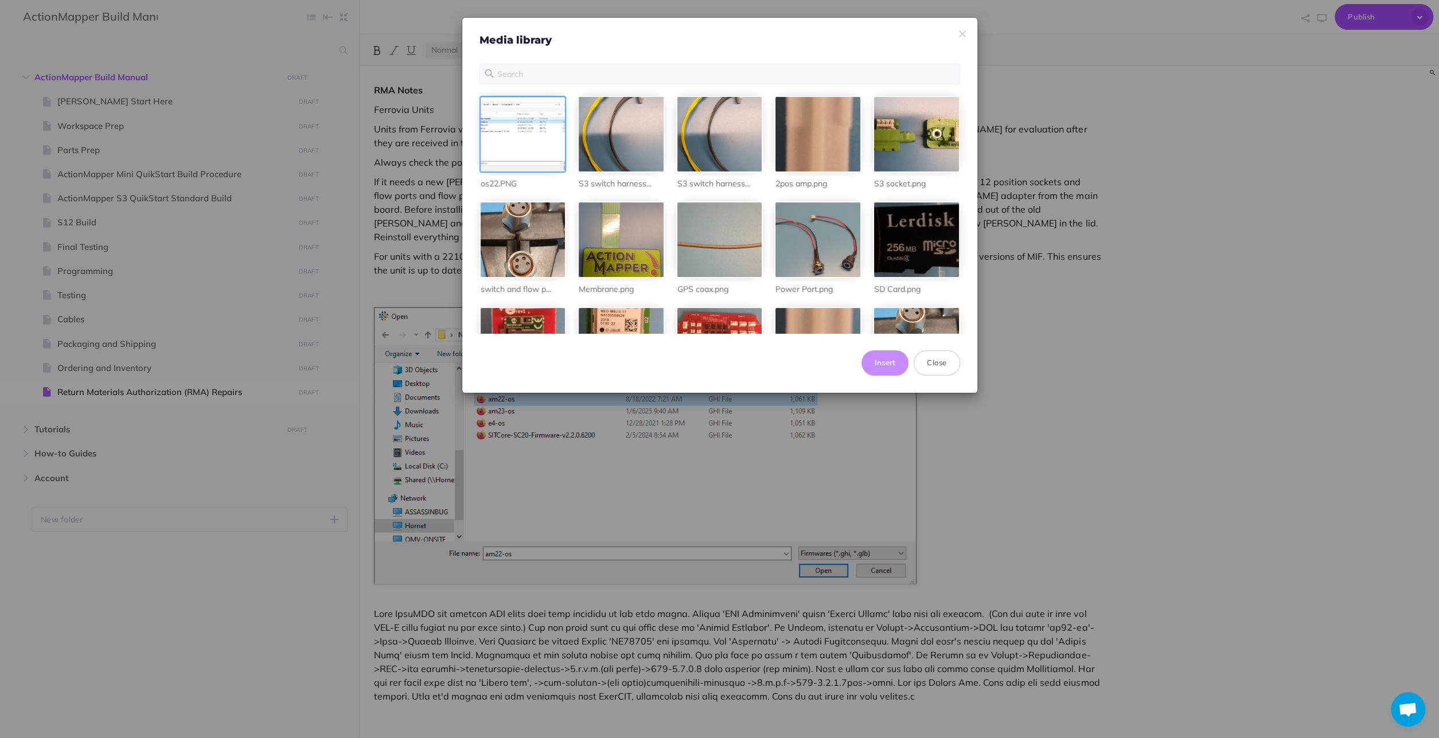
click at [516, 131] on div at bounding box center [523, 134] width 85 height 75
click at [948, 357] on button "Close" at bounding box center [937, 362] width 46 height 25
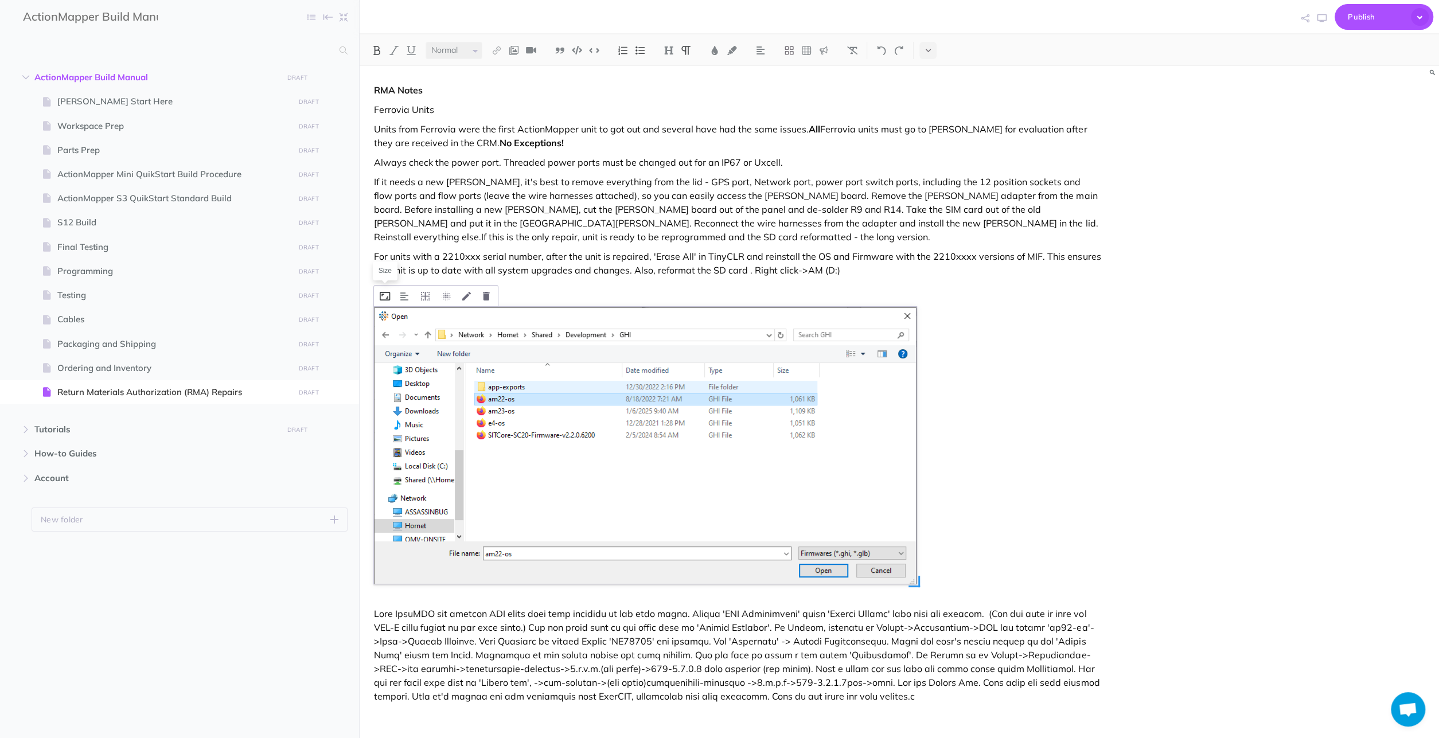
click at [384, 292] on icon at bounding box center [385, 296] width 10 height 9
click at [1081, 399] on figure "Width Cancel Save" at bounding box center [737, 446] width 727 height 278
click at [481, 294] on button at bounding box center [486, 296] width 18 height 21
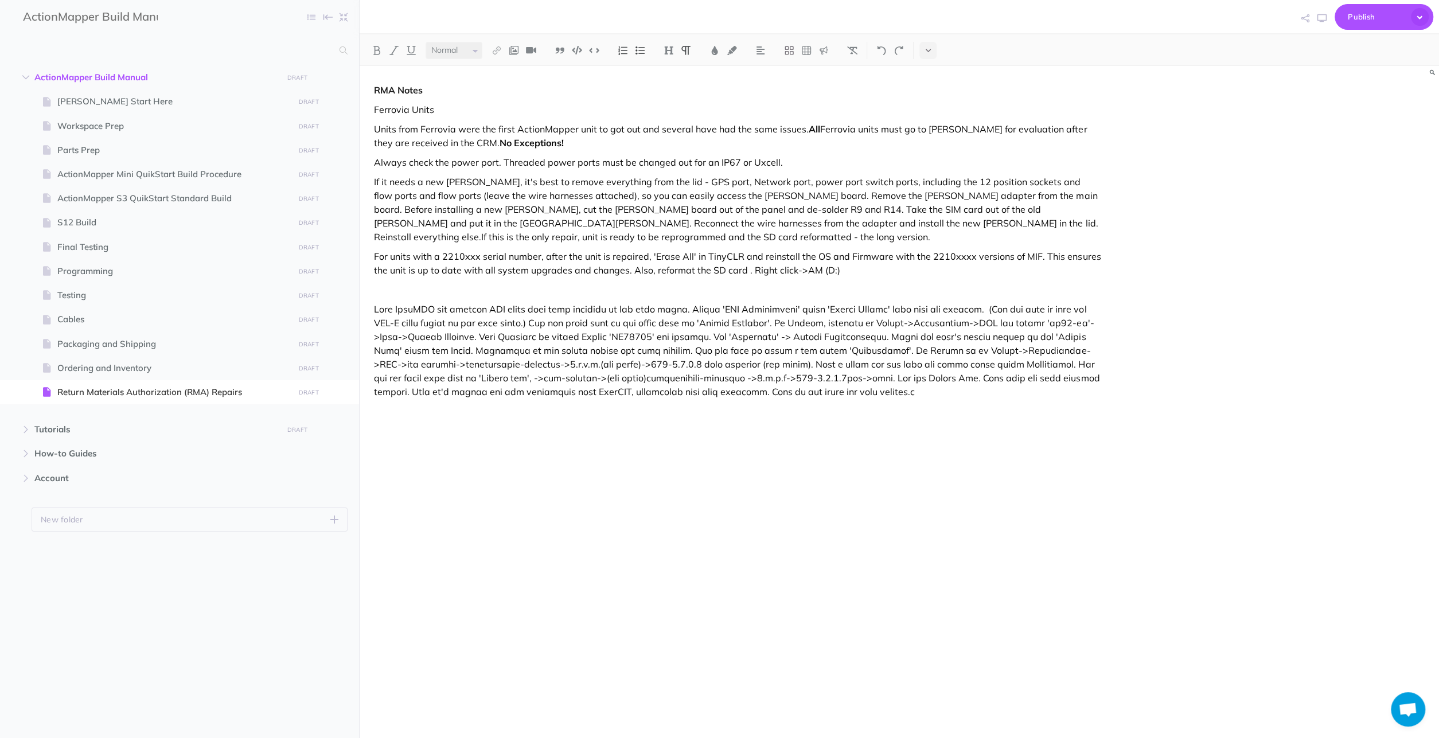
click at [743, 268] on p "For units with a 2210xxx serial number, after the unit is repaired, 'Erase All'…" at bounding box center [737, 263] width 727 height 28
click at [844, 263] on p "For units with a 2210xxx serial number, after the unit is repaired, 'Erase All'…" at bounding box center [737, 263] width 727 height 28
click at [854, 275] on p "For units with a 2210xxx serial number, after the unit is repaired, 'Erase All'…" at bounding box center [737, 263] width 727 height 28
click at [847, 272] on p "For units with a 2210xxx serial number, after the unit is repaired, 'Erase All'…" at bounding box center [737, 263] width 727 height 28
click at [1064, 254] on p "For units with a 2210xxx serial number, after the unit is repaired, 'Erase All'…" at bounding box center [737, 263] width 727 height 28
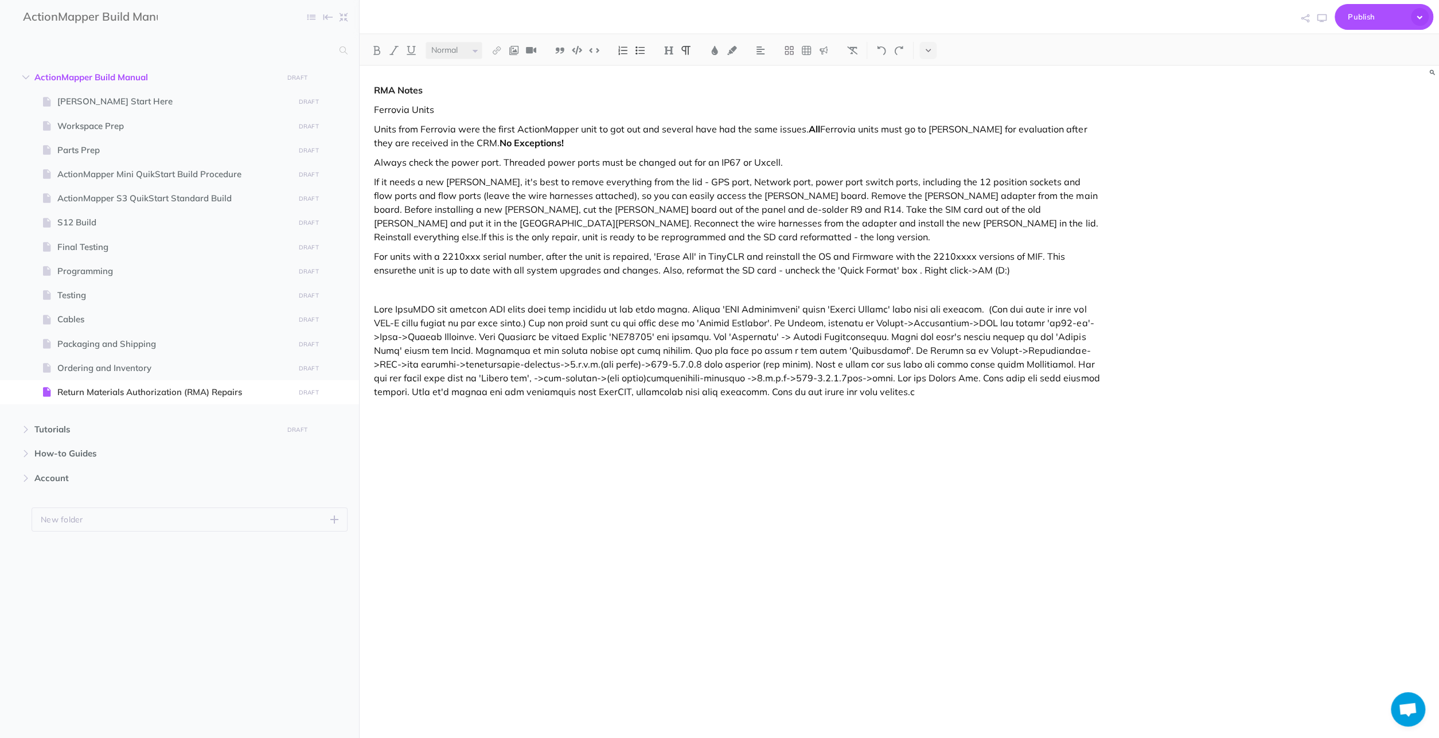
click at [1083, 255] on p "For units with a 2210xxx serial number, after the unit is repaired, 'Erase All'…" at bounding box center [737, 263] width 727 height 28
drag, startPoint x: 743, startPoint y: 272, endPoint x: 885, endPoint y: 271, distance: 142.2
click at [885, 271] on p "For units with a 2210xxx serial number, after the unit is repaired, 'Erase All'…" at bounding box center [737, 263] width 727 height 28
click at [832, 271] on p "For units with a 2210xxx serial number, after the unit is repaired, 'Erase All'…" at bounding box center [737, 263] width 727 height 28
drag, startPoint x: 830, startPoint y: 268, endPoint x: 887, endPoint y: 263, distance: 57.6
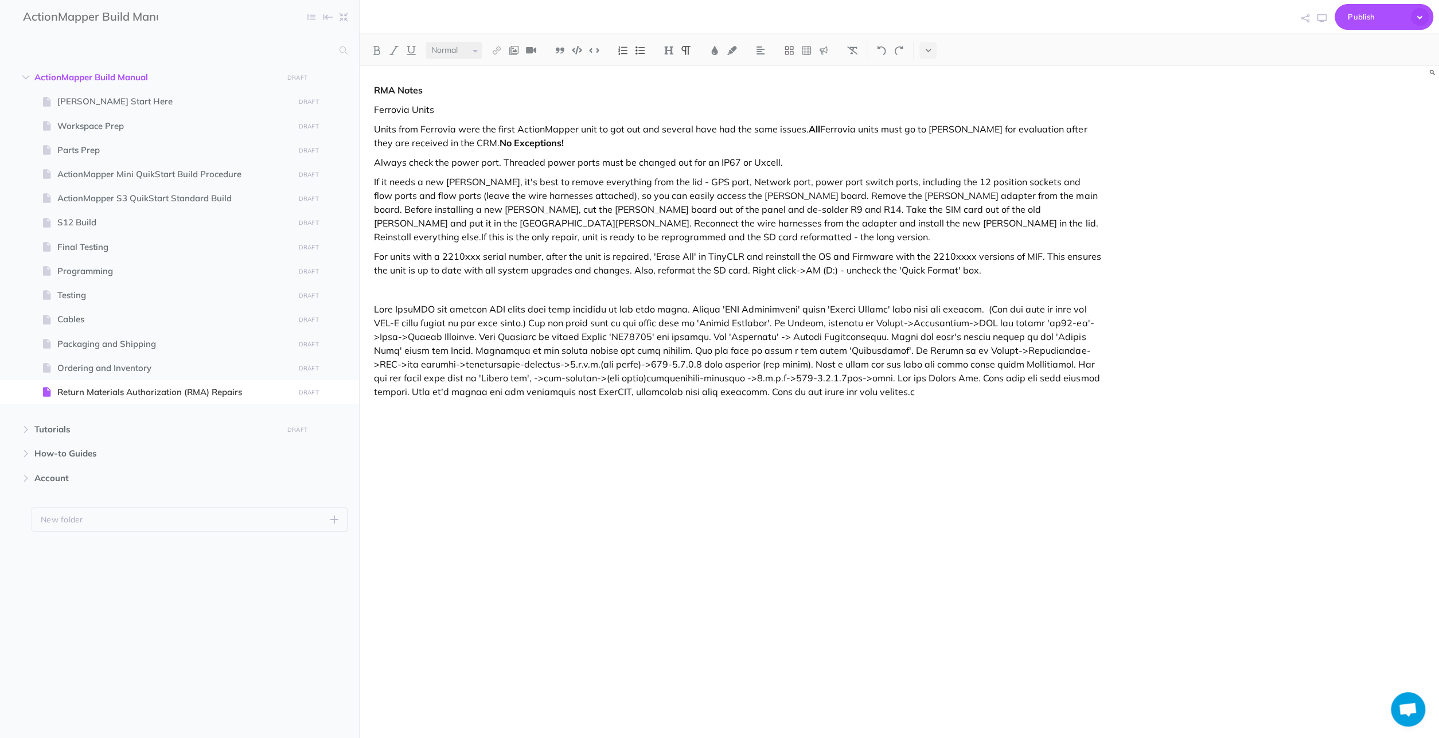
click at [831, 268] on p "For units with a 2210xxx serial number, after the unit is repaired, 'Erase All'…" at bounding box center [737, 263] width 727 height 28
